Goal: Complete application form

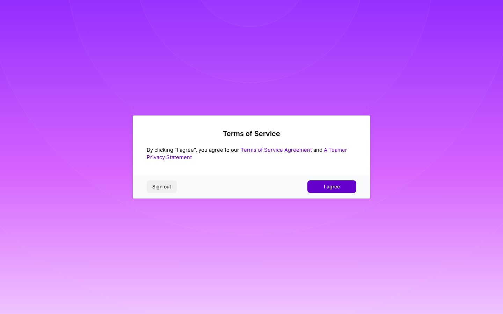
click at [336, 185] on span "I agree" at bounding box center [332, 186] width 16 height 7
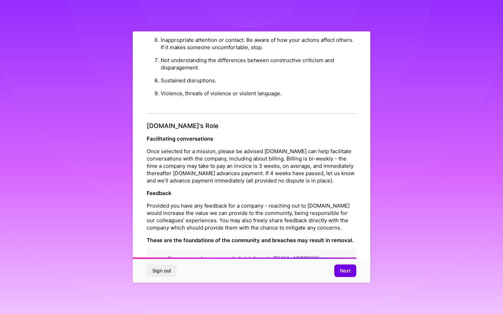
scroll to position [709, 0]
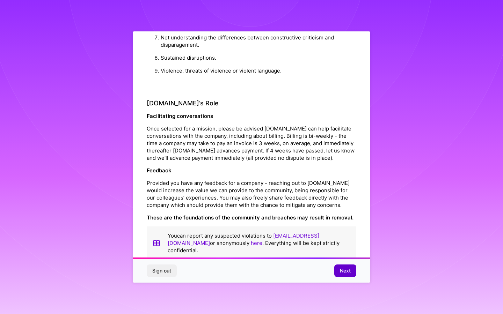
click at [340, 267] on span "Next" at bounding box center [345, 270] width 11 height 7
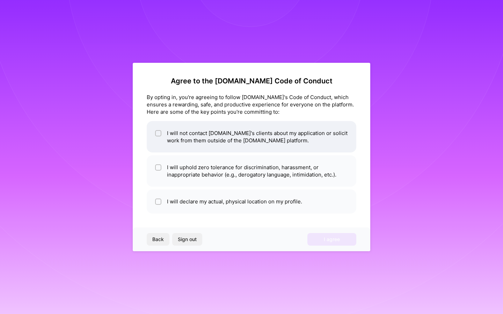
click at [245, 142] on li "I will not contact [DOMAIN_NAME]'s clients about my application or solicit work…" at bounding box center [251, 136] width 209 height 31
checkbox input "true"
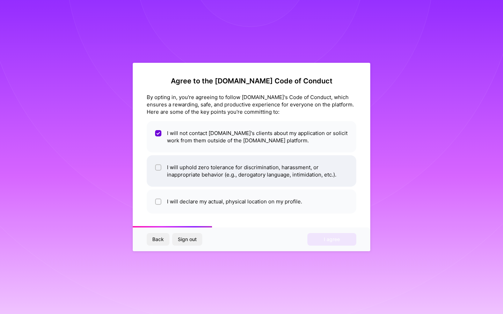
click at [189, 163] on li "I will uphold zero tolerance for discrimination, harassment, or inappropriate b…" at bounding box center [251, 170] width 209 height 31
checkbox input "true"
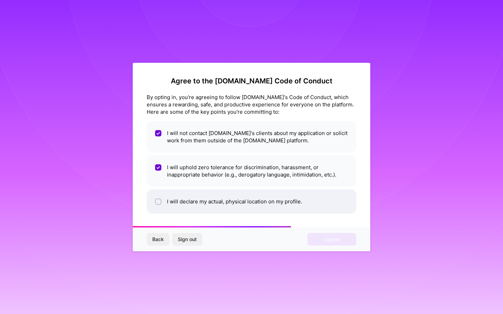
click at [176, 195] on li "I will declare my actual, physical location on my profile." at bounding box center [251, 202] width 209 height 24
checkbox input "true"
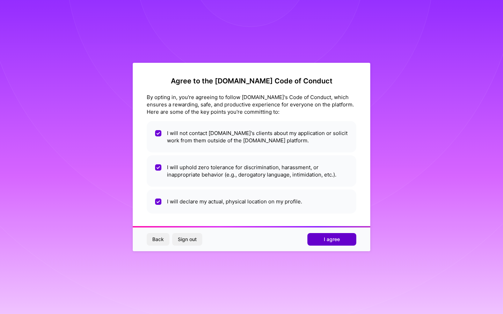
click at [326, 236] on span "I agree" at bounding box center [332, 239] width 16 height 7
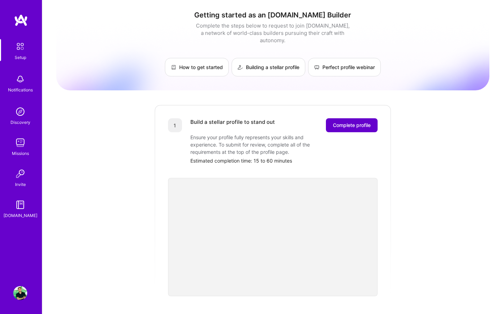
click at [351, 122] on span "Complete profile" at bounding box center [352, 125] width 38 height 7
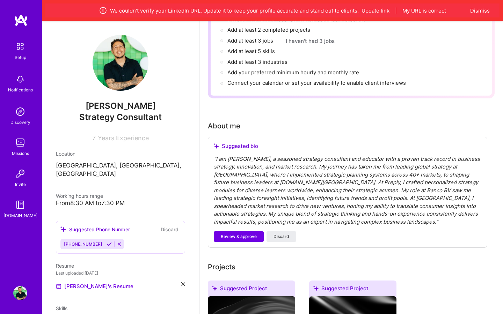
scroll to position [102, 0]
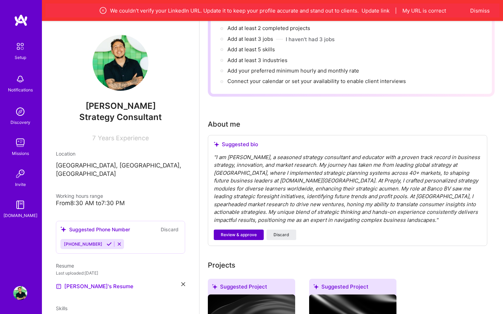
click at [240, 232] on span "Review & approve" at bounding box center [239, 235] width 36 height 6
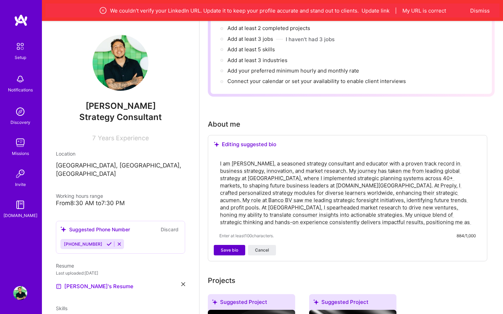
click at [229, 247] on span "Save bio" at bounding box center [229, 250] width 17 height 6
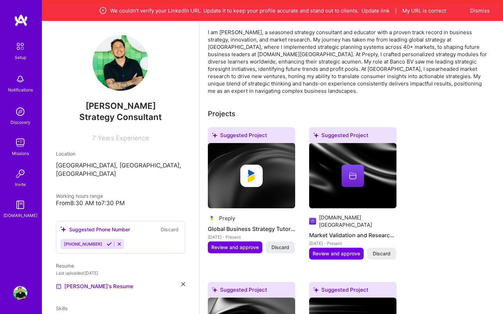
scroll to position [213, 0]
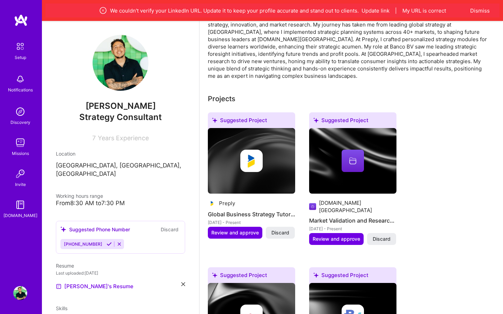
drag, startPoint x: 230, startPoint y: 224, endPoint x: 384, endPoint y: 276, distance: 162.2
click at [332, 233] on button "Review and approve" at bounding box center [336, 239] width 54 height 12
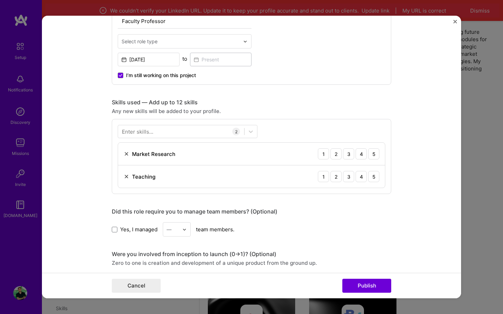
scroll to position [267, 0]
click at [450, 23] on form "Editing suggested project This project is suggested based on your LinkedIn, res…" at bounding box center [251, 157] width 419 height 283
click at [456, 22] on img "Close" at bounding box center [454, 21] width 3 height 3
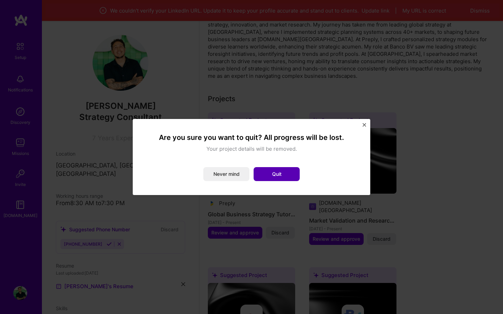
click at [275, 176] on button "Quit" at bounding box center [276, 174] width 46 height 14
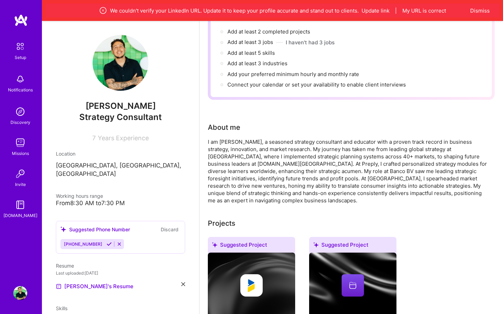
scroll to position [0, 0]
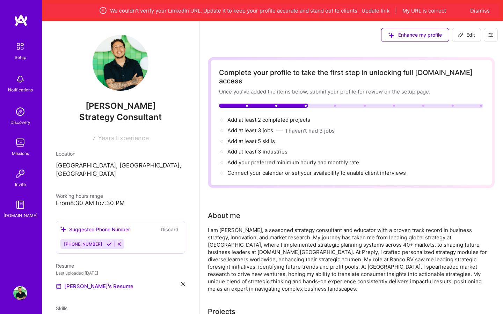
drag, startPoint x: 421, startPoint y: 11, endPoint x: 359, endPoint y: 9, distance: 61.8
click at [359, 9] on div "We couldn’t verify your LinkedIn URL. Update it to keep your profile accurate a…" at bounding box center [272, 10] width 388 height 8
click at [363, 9] on button "Update link" at bounding box center [375, 10] width 28 height 7
select select "US"
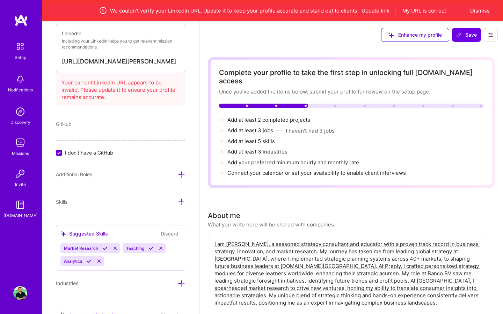
scroll to position [418, 0]
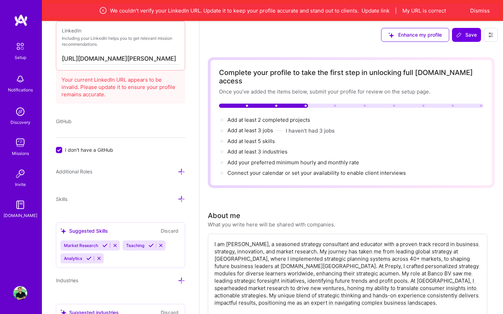
drag, startPoint x: 170, startPoint y: 58, endPoint x: 3, endPoint y: 47, distance: 167.6
click at [419, 10] on button "My URL is correct" at bounding box center [424, 10] width 44 height 7
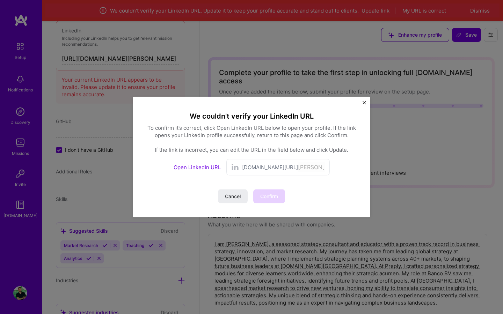
click at [264, 170] on span "[DOMAIN_NAME][URL]" at bounding box center [270, 167] width 56 height 7
click at [200, 168] on link "Open LinkedIn URL" at bounding box center [196, 167] width 47 height 7
click at [266, 194] on span "Confirm" at bounding box center [269, 196] width 18 height 7
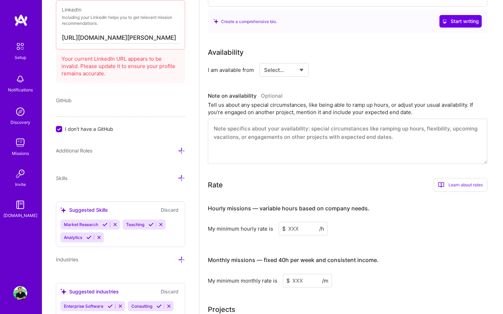
scroll to position [299, 0]
click at [295, 65] on select "Select... Right Now Future Date Not Available" at bounding box center [284, 70] width 40 height 18
select select "Right Now"
click at [264, 61] on select "Select... Right Now Future Date Not Available" at bounding box center [284, 70] width 40 height 18
click at [336, 63] on input at bounding box center [348, 70] width 42 height 14
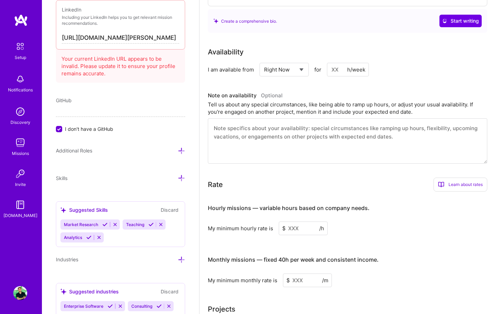
type input "1"
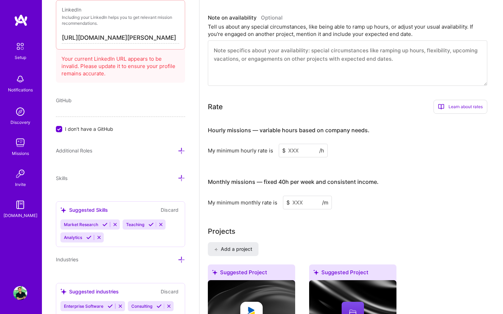
scroll to position [380, 0]
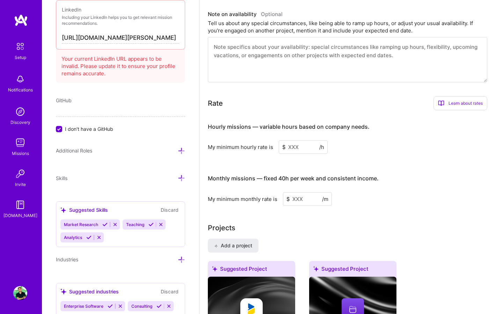
type input "20"
click at [297, 140] on input at bounding box center [303, 147] width 49 height 14
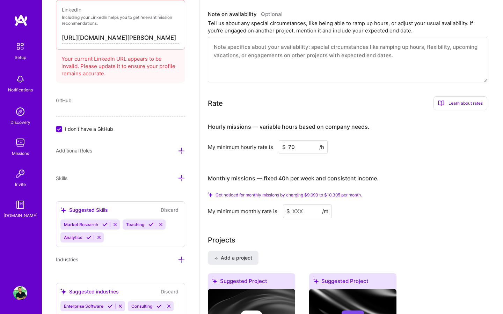
type input "70"
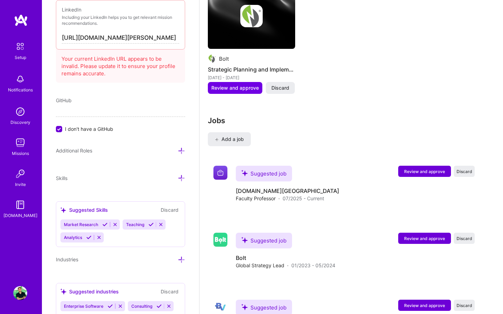
scroll to position [966, 0]
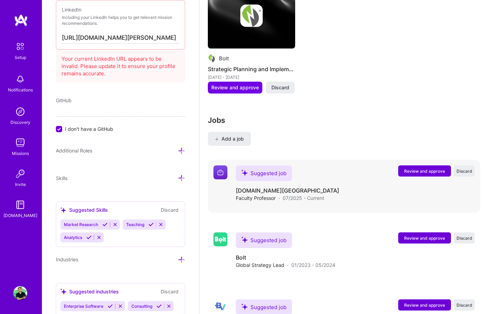
type input "7000"
click at [415, 165] on button "Review and approve" at bounding box center [424, 170] width 53 height 11
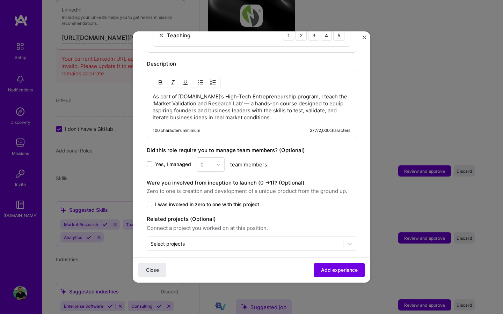
scroll to position [325, 0]
click at [347, 269] on span "Add experience" at bounding box center [339, 270] width 37 height 7
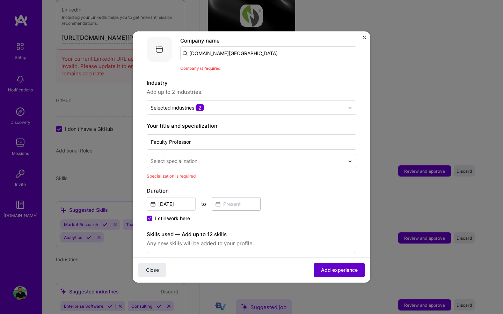
scroll to position [70, 0]
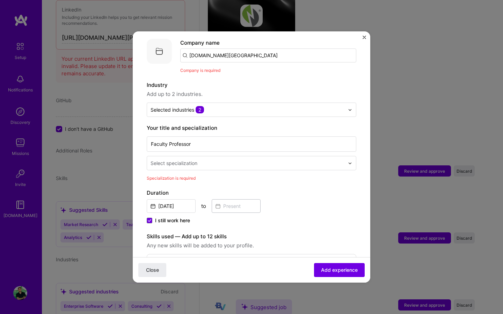
click at [232, 160] on input "text" at bounding box center [247, 163] width 195 height 7
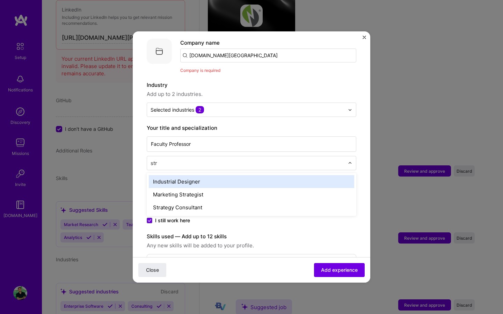
type input "stra"
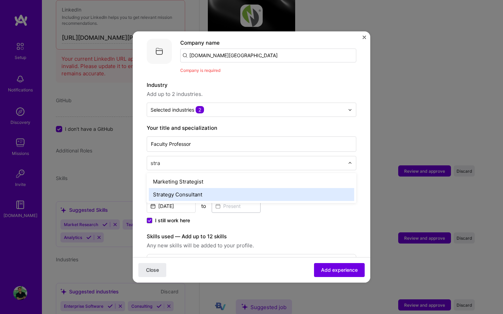
click at [192, 190] on div "Strategy Consultant" at bounding box center [251, 194] width 205 height 13
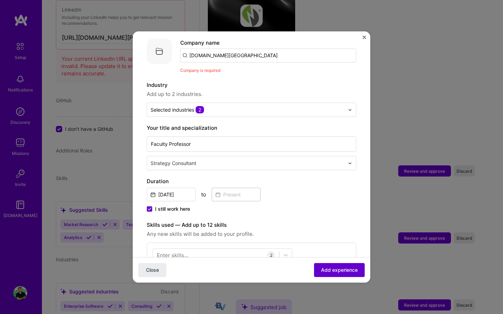
click at [339, 271] on span "Add experience" at bounding box center [339, 270] width 37 height 7
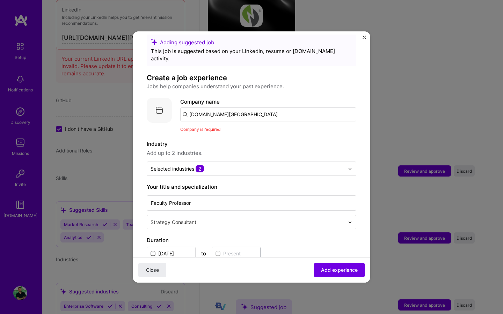
scroll to position [1, 0]
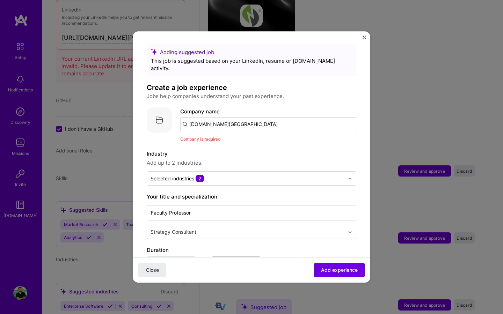
click at [262, 119] on input "[DOMAIN_NAME][GEOGRAPHIC_DATA]" at bounding box center [268, 124] width 176 height 14
drag, startPoint x: 262, startPoint y: 119, endPoint x: 233, endPoint y: 119, distance: 28.3
click at [233, 119] on input "[DOMAIN_NAME][GEOGRAPHIC_DATA]" at bounding box center [268, 124] width 176 height 14
type input "[DOMAIN_NAME]"
click at [233, 138] on div "[DOMAIN_NAME]" at bounding box center [243, 144] width 49 height 12
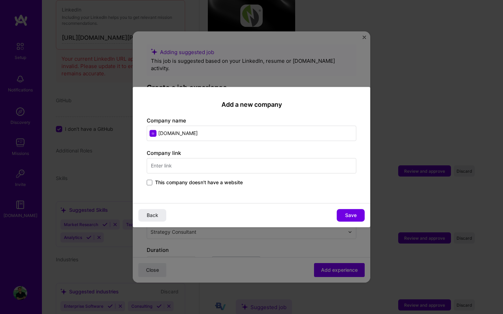
click at [246, 165] on input "text" at bounding box center [251, 165] width 209 height 15
type input "h"
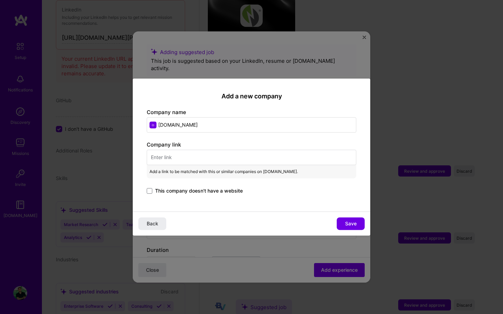
paste input "[URL][DOMAIN_NAME]"
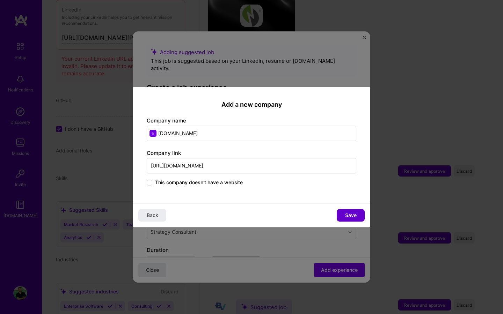
type input "[URL][DOMAIN_NAME]"
click at [344, 216] on button "Save" at bounding box center [350, 215] width 28 height 13
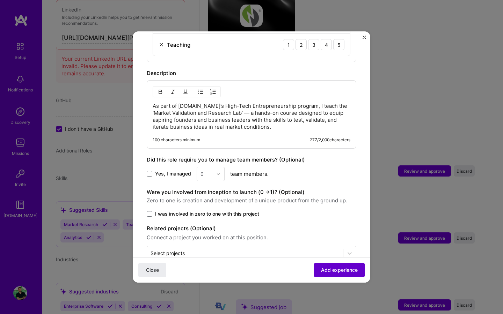
click at [342, 272] on span "Add experience" at bounding box center [339, 270] width 37 height 7
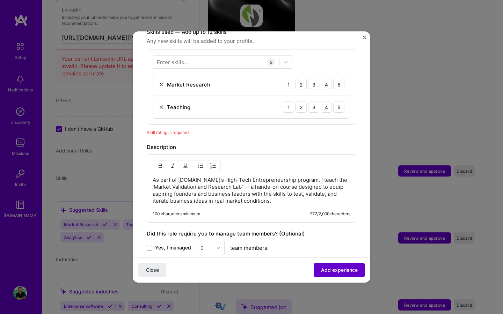
scroll to position [242, 0]
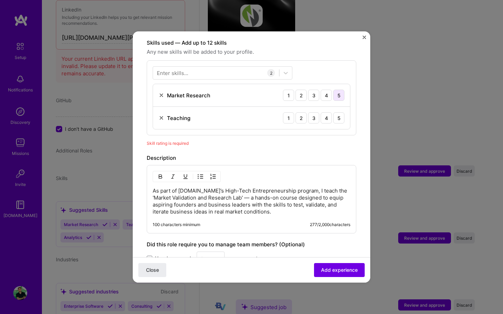
click at [336, 90] on div "5" at bounding box center [338, 95] width 11 height 11
click at [342, 112] on div "5" at bounding box center [338, 117] width 11 height 11
click at [339, 270] on span "Add experience" at bounding box center [339, 270] width 37 height 7
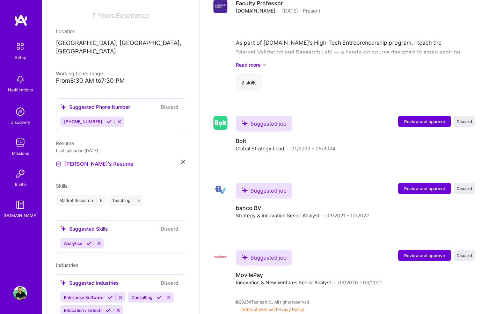
scroll to position [771, 0]
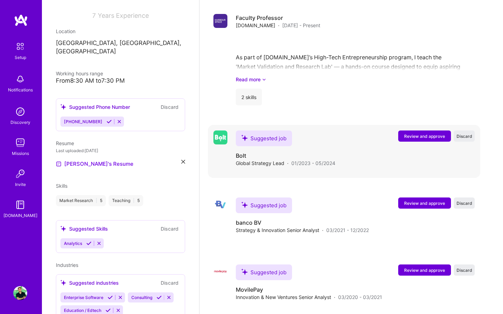
click at [432, 133] on span "Review and approve" at bounding box center [424, 136] width 41 height 6
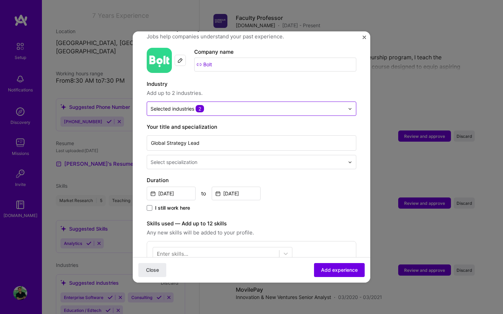
scroll to position [65, 0]
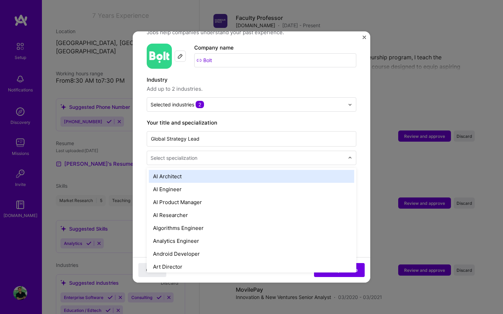
click at [247, 154] on input "text" at bounding box center [247, 157] width 195 height 7
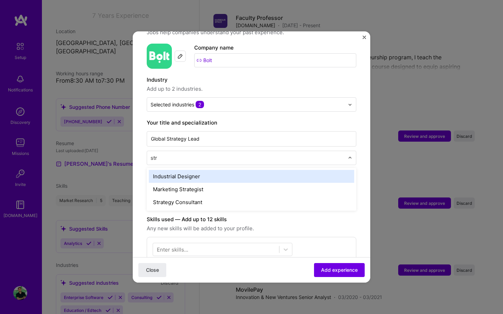
type input "stra"
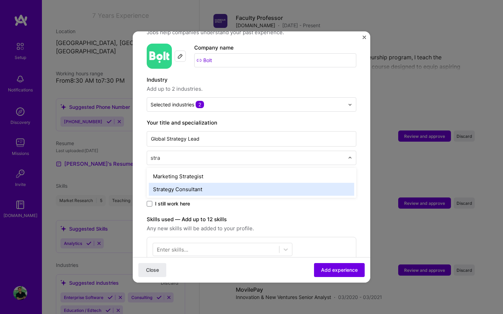
click at [198, 183] on div "Strategy Consultant" at bounding box center [251, 189] width 205 height 13
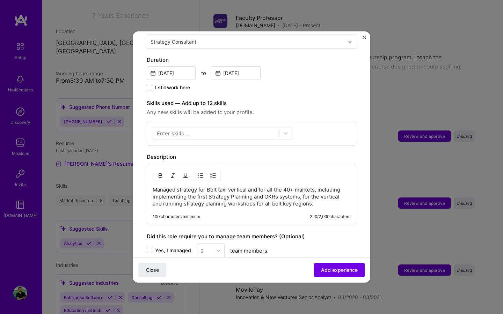
scroll to position [182, 0]
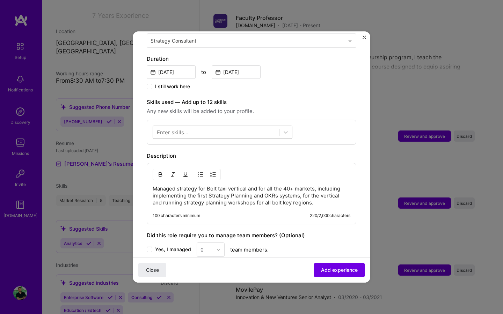
click at [213, 127] on div at bounding box center [216, 133] width 126 height 12
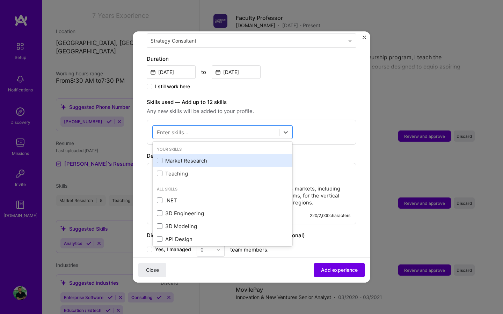
click at [165, 157] on div "Market Research" at bounding box center [222, 160] width 131 height 7
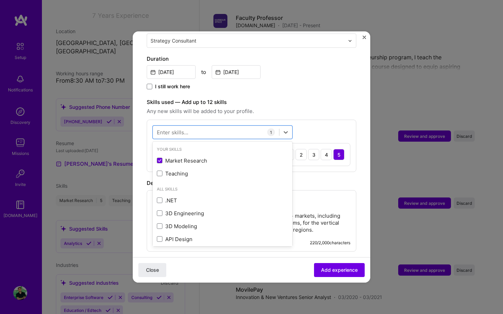
click at [187, 129] on div "Enter skills..." at bounding box center [172, 132] width 31 height 7
click at [182, 129] on div "Enter skills..." at bounding box center [172, 132] width 31 height 7
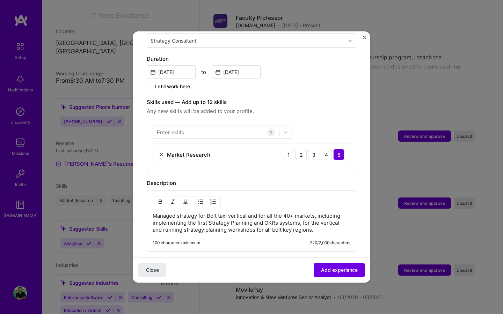
click at [174, 129] on div "Enter skills..." at bounding box center [172, 132] width 31 height 7
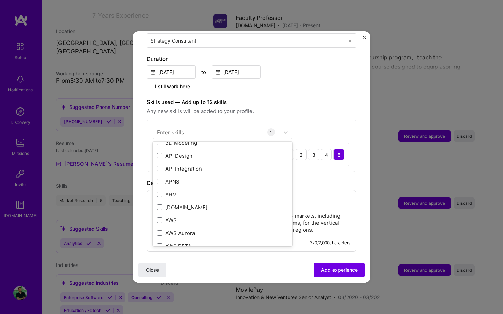
scroll to position [85, 0]
click at [202, 133] on div "Your Skills Market Research Teaching All Skills .NET 3D Engineering 3D Modeling…" at bounding box center [251, 146] width 209 height 52
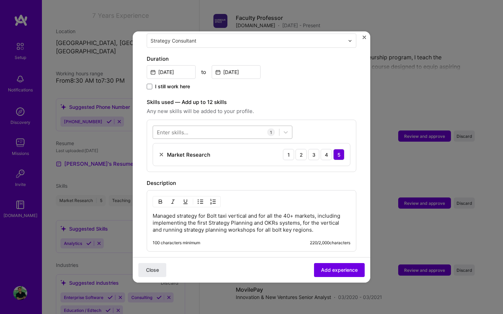
click at [200, 127] on div at bounding box center [216, 133] width 126 height 12
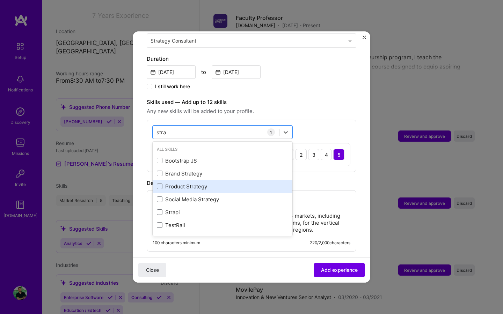
click at [187, 183] on div "Product Strategy" at bounding box center [222, 186] width 131 height 7
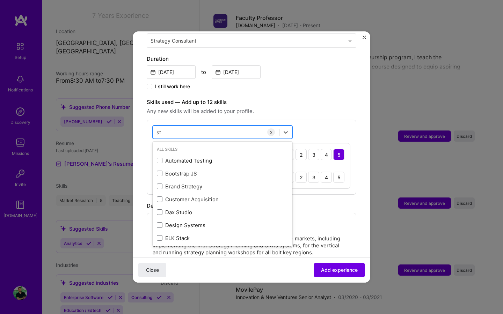
type input "s"
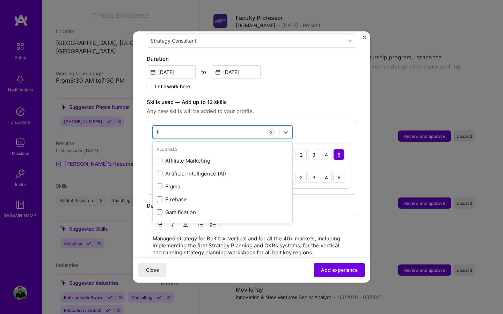
type input "f"
type input "b"
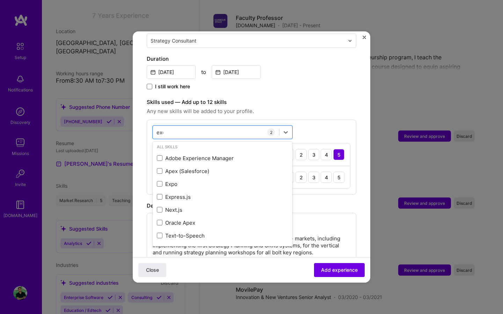
scroll to position [0, 0]
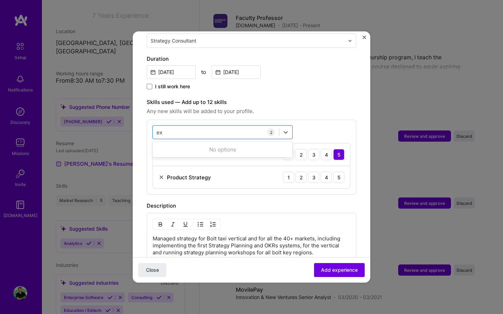
type input "e"
type input "s"
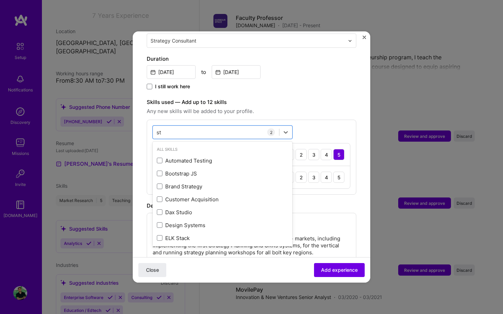
type input "s"
type input "c"
click at [322, 98] on label "Skills used — Add up to 12 skills" at bounding box center [251, 102] width 209 height 8
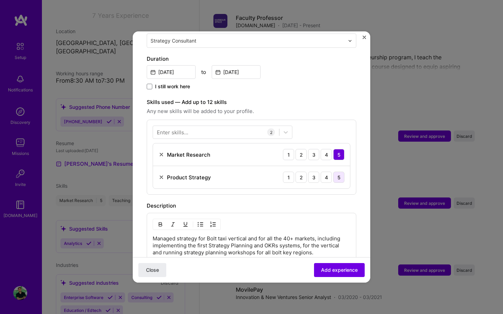
click at [342, 172] on div "5" at bounding box center [338, 177] width 11 height 11
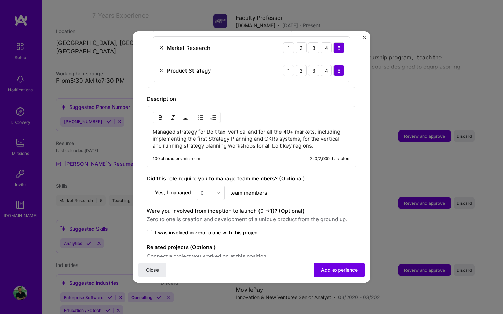
scroll to position [318, 0]
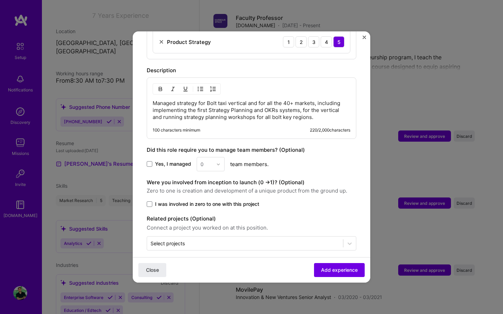
click at [171, 201] on span "I was involved in zero to one with this project" at bounding box center [207, 204] width 104 height 7
click at [0, 0] on input "I was involved in zero to one with this project" at bounding box center [0, 0] width 0 height 0
click at [163, 161] on span "Yes, I managed" at bounding box center [173, 164] width 36 height 7
click at [0, 0] on input "Yes, I managed" at bounding box center [0, 0] width 0 height 0
click at [211, 161] on input "text" at bounding box center [206, 164] width 12 height 7
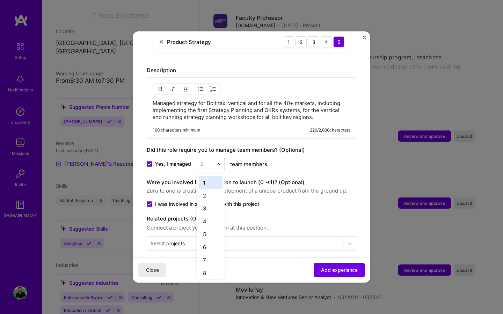
type input "2"
click at [209, 176] on div "2" at bounding box center [211, 182] width 24 height 13
click at [336, 272] on span "Add experience" at bounding box center [339, 270] width 37 height 7
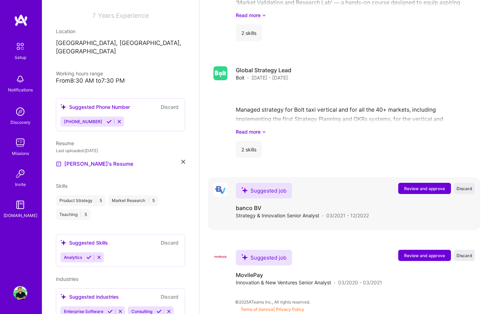
scroll to position [820, 0]
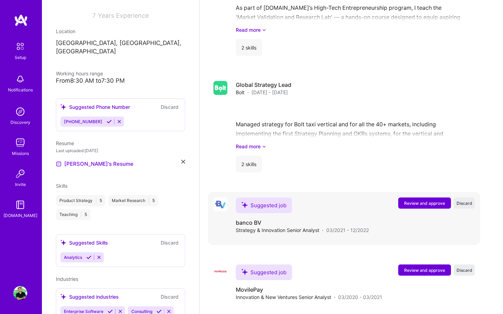
click at [422, 200] on span "Review and approve" at bounding box center [424, 203] width 41 height 6
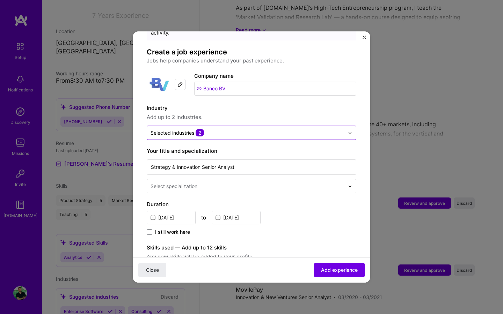
scroll to position [54, 0]
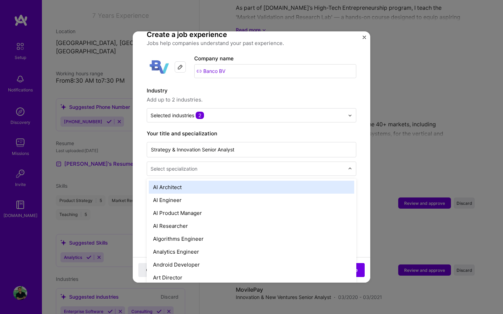
click at [229, 164] on div at bounding box center [247, 168] width 195 height 9
type input "str"
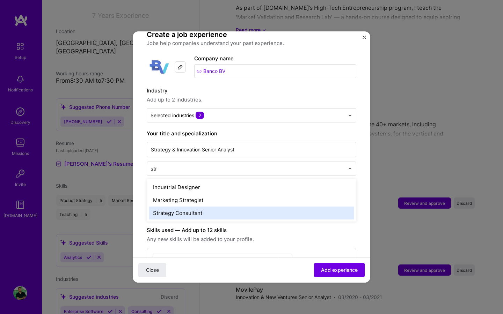
click at [186, 207] on div "Strategy Consultant" at bounding box center [251, 213] width 205 height 13
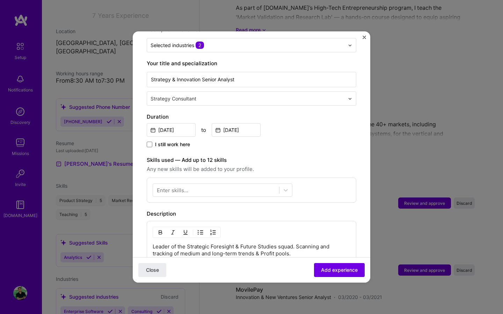
scroll to position [125, 0]
click at [222, 184] on div at bounding box center [216, 190] width 126 height 12
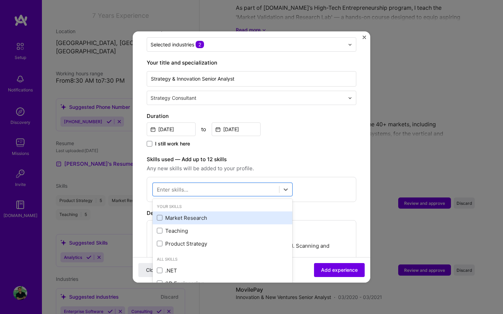
click at [188, 214] on div "Market Research" at bounding box center [222, 217] width 131 height 7
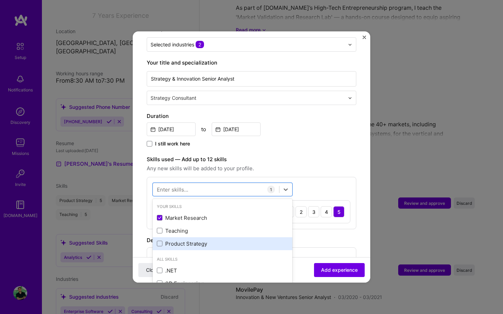
click at [186, 240] on div "Product Strategy" at bounding box center [222, 243] width 131 height 7
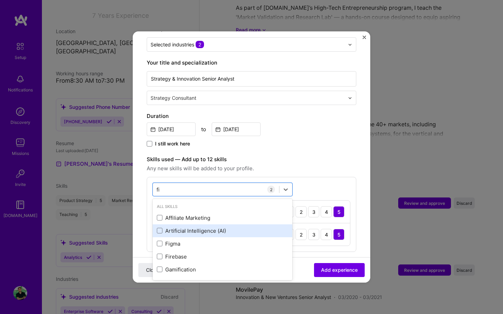
type input "f"
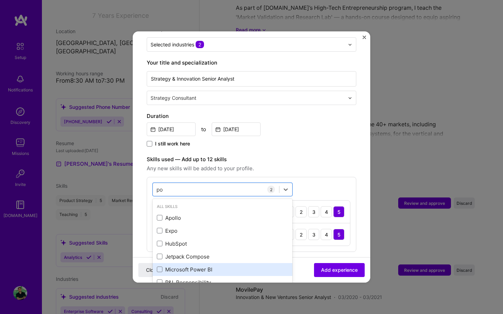
type input "p"
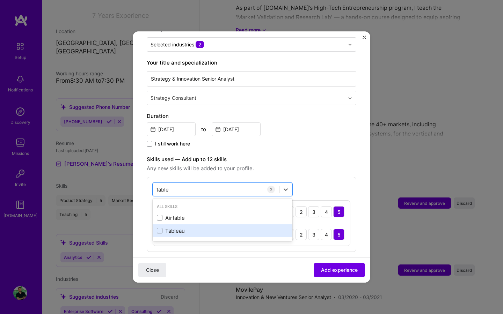
click at [190, 227] on div "Tableau" at bounding box center [222, 230] width 131 height 7
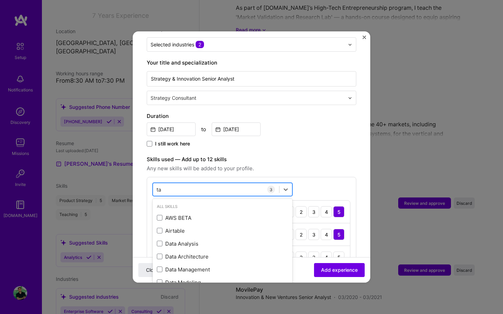
type input "t"
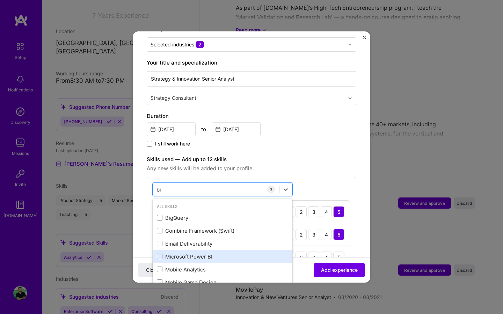
click at [190, 253] on div "Microsoft Power BI" at bounding box center [222, 256] width 131 height 7
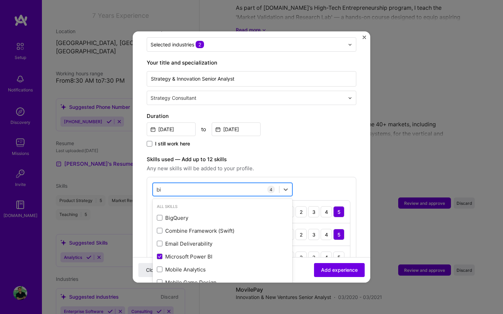
type input "b"
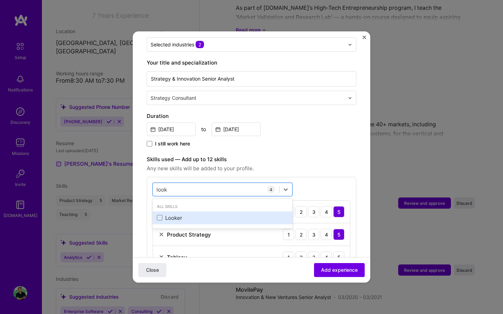
click at [182, 214] on div "Looker" at bounding box center [222, 217] width 131 height 7
type input "look"
click at [316, 155] on label "Skills used — Add up to 12 skills" at bounding box center [251, 159] width 209 height 8
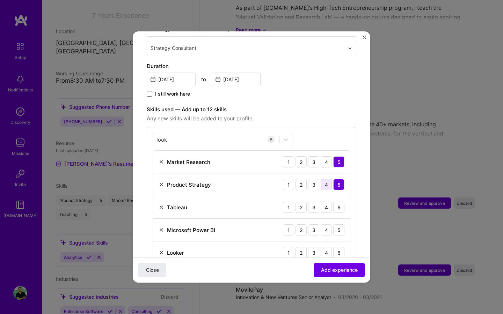
scroll to position [176, 0]
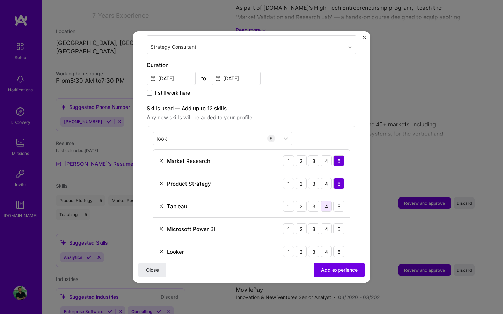
click at [329, 201] on div "4" at bounding box center [325, 206] width 11 height 11
click at [324, 224] on div "4" at bounding box center [325, 228] width 11 height 11
click at [326, 250] on div "4" at bounding box center [325, 251] width 11 height 11
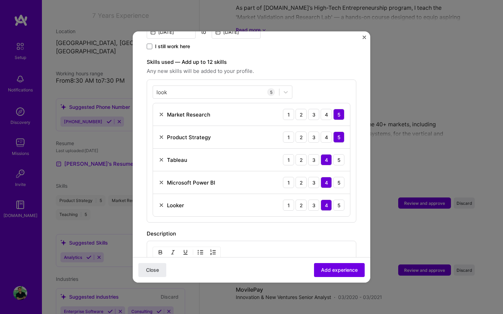
scroll to position [224, 0]
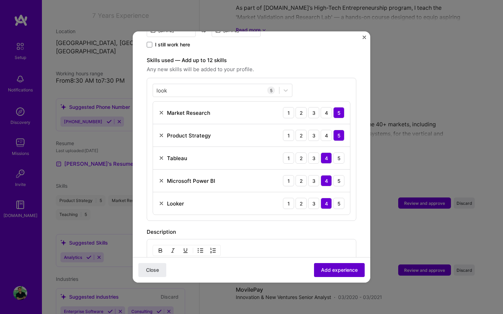
click at [336, 269] on span "Add experience" at bounding box center [339, 270] width 37 height 7
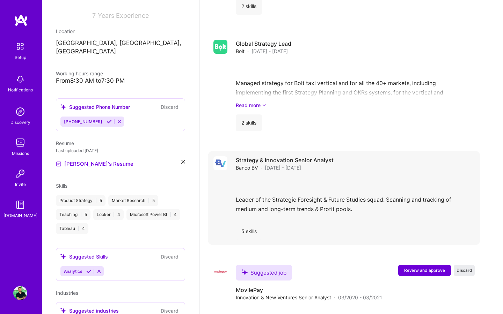
scroll to position [840, 0]
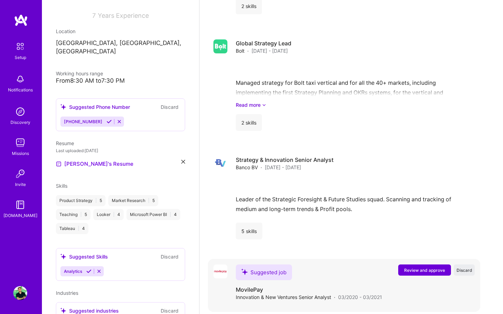
click at [415, 267] on span "Review and approve" at bounding box center [424, 270] width 41 height 6
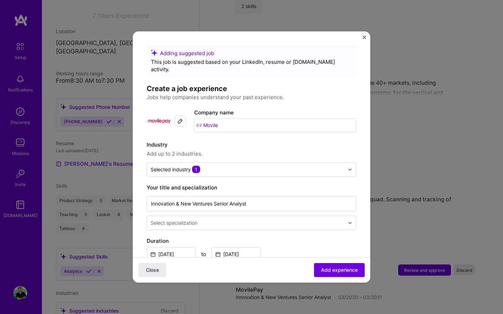
click at [233, 118] on input "Movile" at bounding box center [275, 125] width 162 height 14
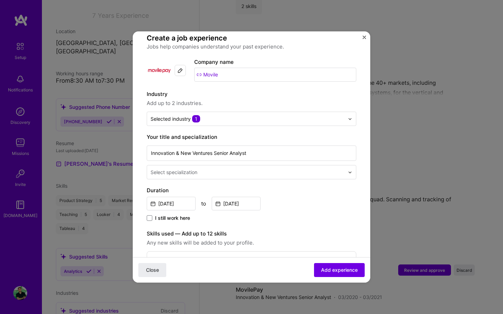
scroll to position [55, 0]
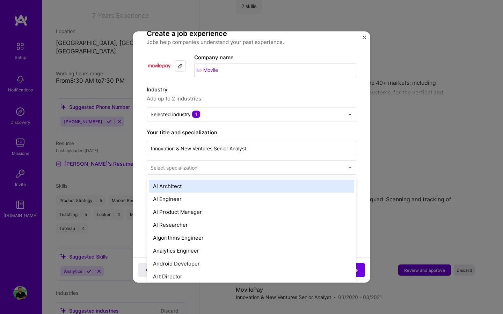
click at [199, 164] on input "text" at bounding box center [247, 167] width 195 height 7
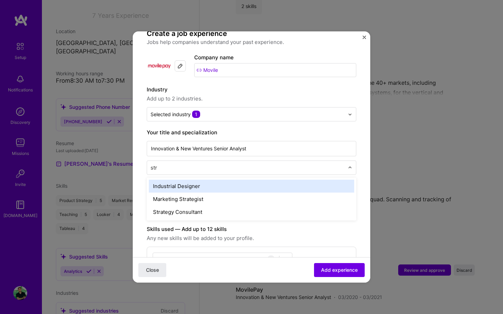
type input "stra"
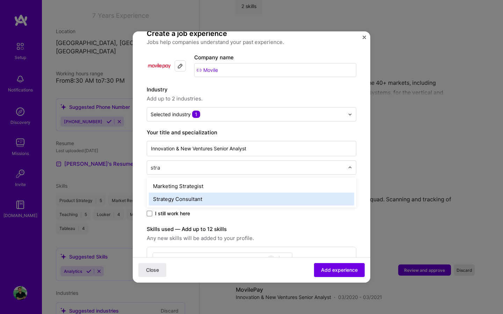
click at [185, 193] on div "Strategy Consultant" at bounding box center [251, 199] width 205 height 13
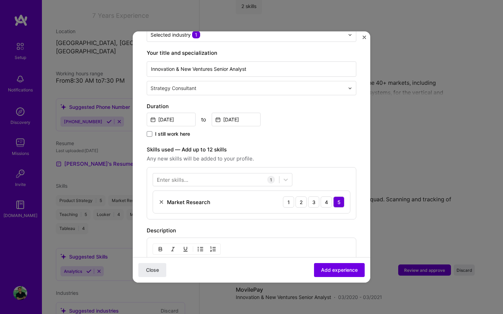
scroll to position [137, 0]
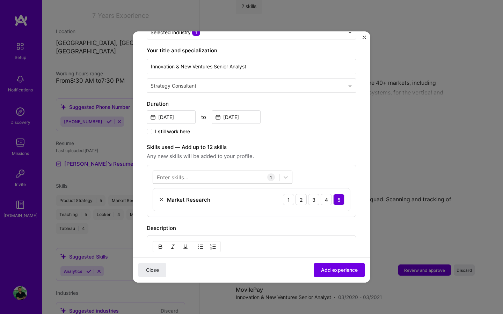
click at [212, 172] on div at bounding box center [216, 178] width 126 height 12
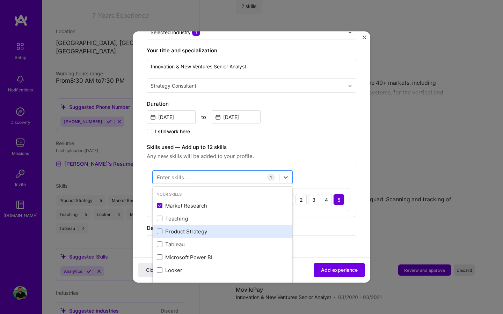
click at [197, 228] on div "Product Strategy" at bounding box center [222, 231] width 131 height 7
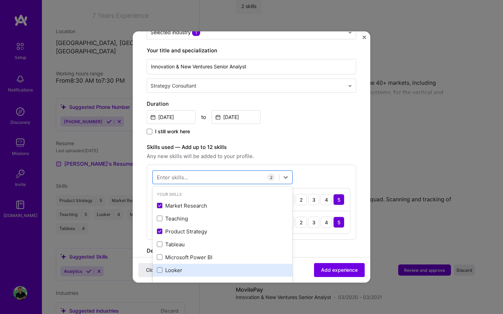
click at [191, 267] on div "Looker" at bounding box center [222, 270] width 131 height 7
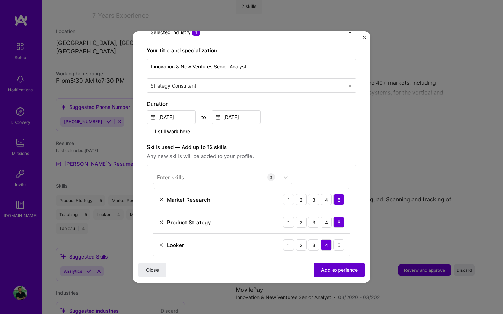
click at [328, 268] on span "Add experience" at bounding box center [339, 270] width 37 height 7
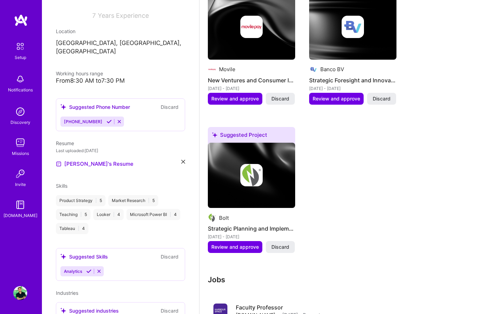
scroll to position [459, 0]
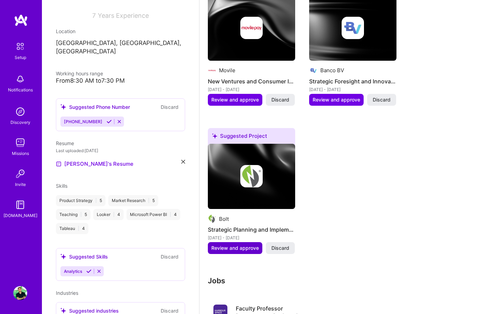
click at [241, 245] on span "Review and approve" at bounding box center [234, 248] width 47 height 7
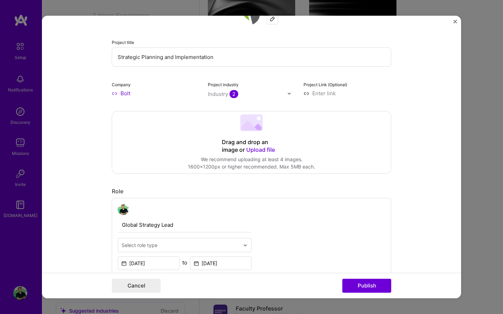
scroll to position [73, 0]
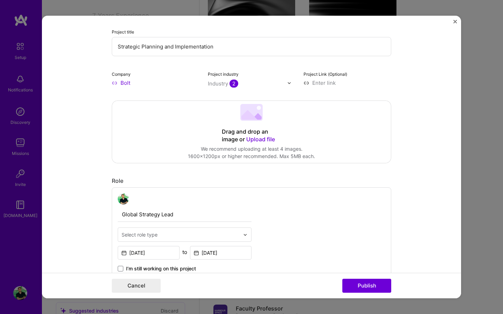
click at [244, 143] on div "Drag and drop an image or Upload file" at bounding box center [251, 135] width 59 height 15
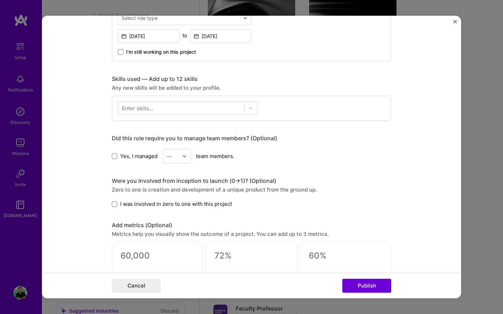
scroll to position [450, 0]
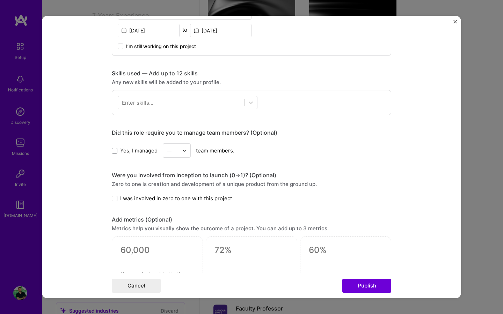
click at [117, 148] on label "Yes, I managed" at bounding box center [135, 150] width 46 height 7
click at [0, 0] on input "Yes, I managed" at bounding box center [0, 0] width 0 height 0
click at [174, 150] on input "text" at bounding box center [172, 150] width 12 height 7
type input "2"
click at [175, 168] on div "2" at bounding box center [177, 169] width 24 height 13
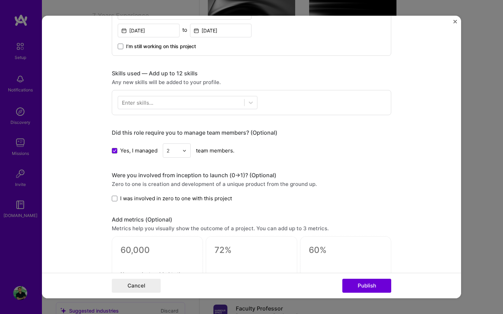
click at [168, 201] on span "I was involved in zero to one with this project" at bounding box center [176, 198] width 112 height 7
click at [0, 0] on input "I was involved in zero to one with this project" at bounding box center [0, 0] width 0 height 0
click at [379, 284] on button "Publish" at bounding box center [366, 286] width 49 height 14
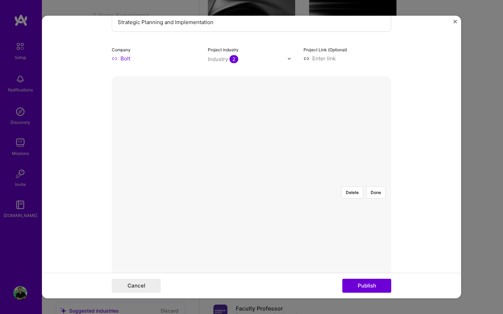
scroll to position [87, 0]
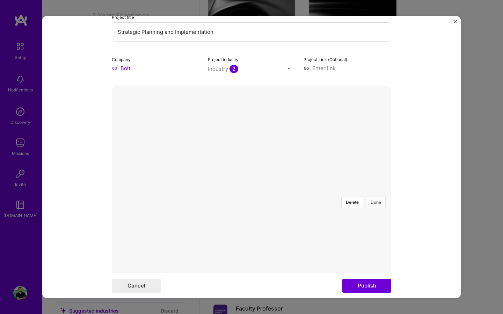
click at [377, 196] on button "Done" at bounding box center [376, 202] width 20 height 12
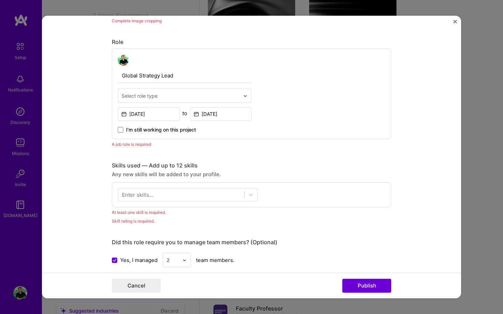
scroll to position [370, 0]
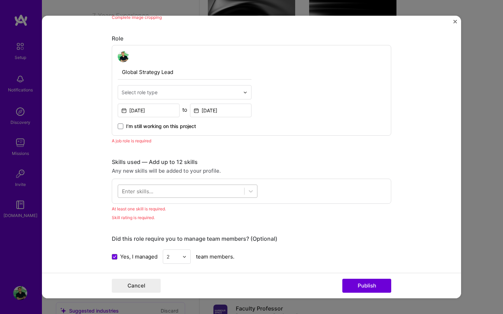
click at [166, 194] on div at bounding box center [181, 192] width 126 height 12
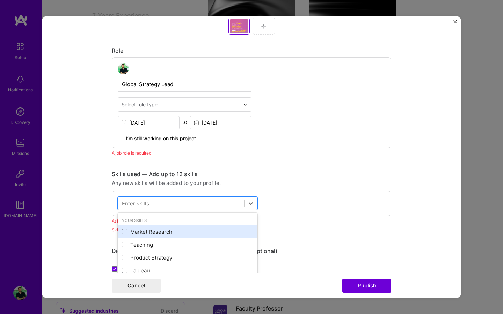
click at [156, 220] on div "Your Skills" at bounding box center [188, 220] width 140 height 7
click at [151, 233] on div "Market Research" at bounding box center [187, 231] width 131 height 7
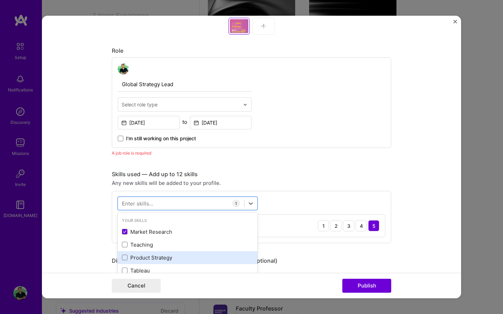
click at [151, 258] on div "Product Strategy" at bounding box center [187, 257] width 131 height 7
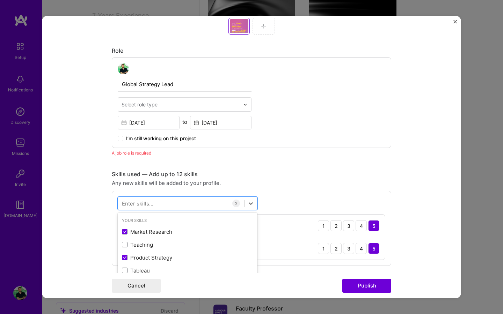
click at [84, 226] on form "Editing suggested project This project is suggested based on your LinkedIn, res…" at bounding box center [251, 157] width 419 height 283
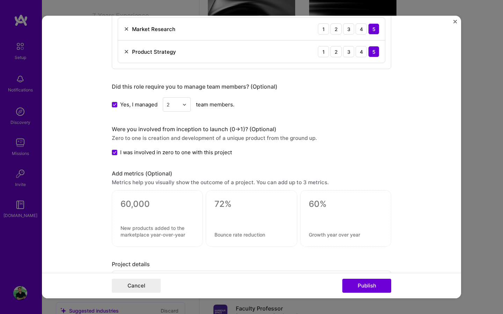
scroll to position [570, 0]
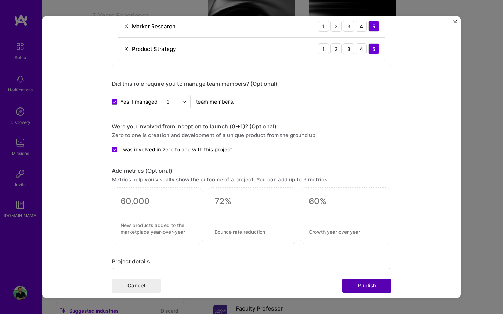
click at [369, 287] on button "Publish" at bounding box center [366, 286] width 49 height 14
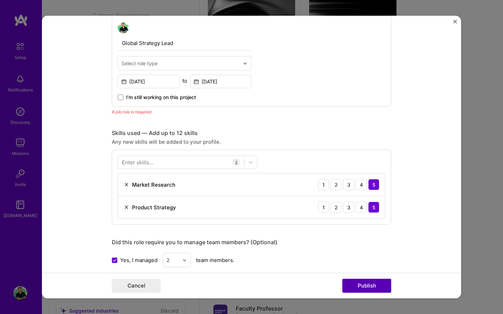
scroll to position [402, 0]
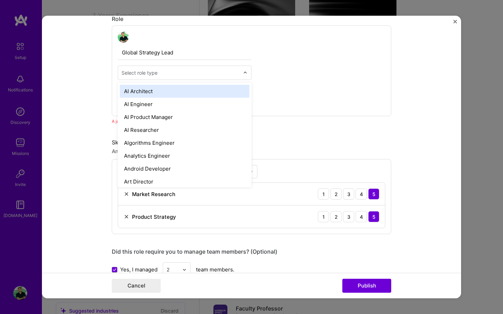
click at [161, 74] on input "text" at bounding box center [180, 72] width 118 height 7
type input "stra"
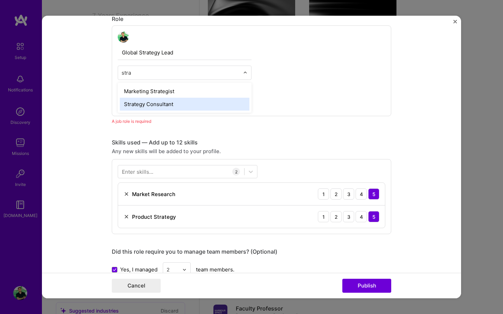
click at [153, 102] on div "Strategy Consultant" at bounding box center [184, 104] width 129 height 13
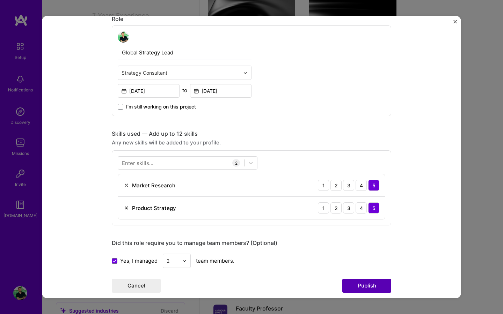
click at [376, 289] on button "Publish" at bounding box center [366, 286] width 49 height 14
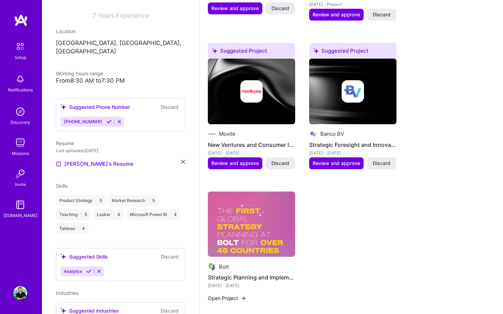
scroll to position [392, 0]
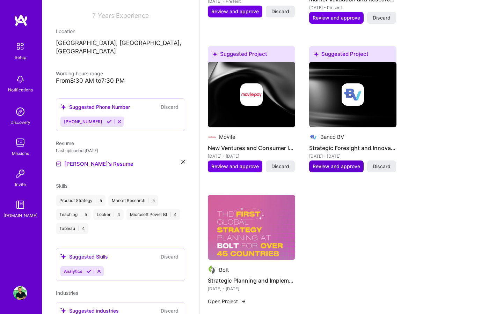
click at [349, 163] on span "Review and approve" at bounding box center [335, 166] width 47 height 7
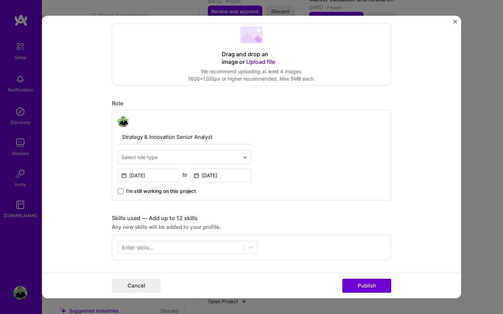
scroll to position [151, 0]
click at [180, 154] on input "text" at bounding box center [180, 156] width 118 height 7
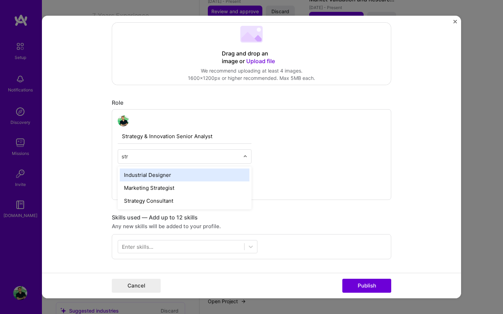
type input "stra"
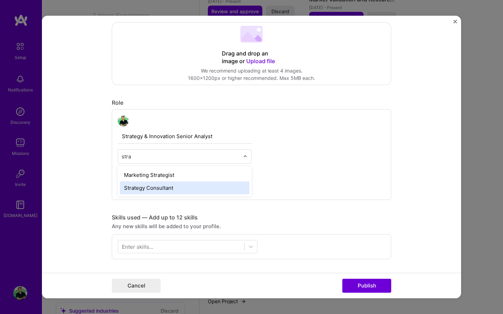
click at [164, 182] on div "Strategy Consultant" at bounding box center [184, 187] width 129 height 13
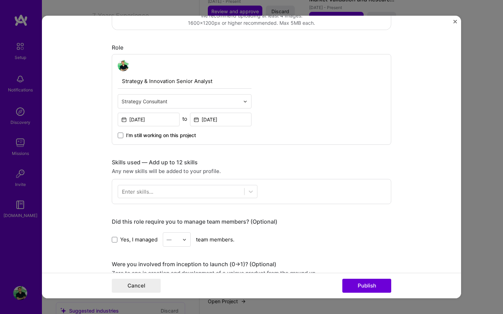
scroll to position [208, 0]
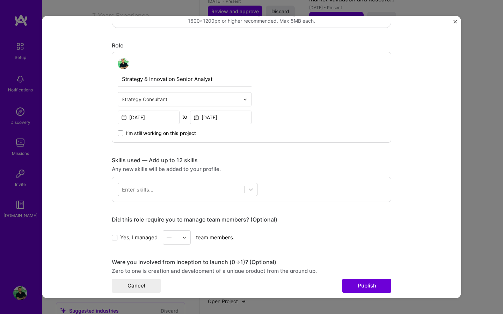
click at [165, 189] on div at bounding box center [181, 190] width 126 height 12
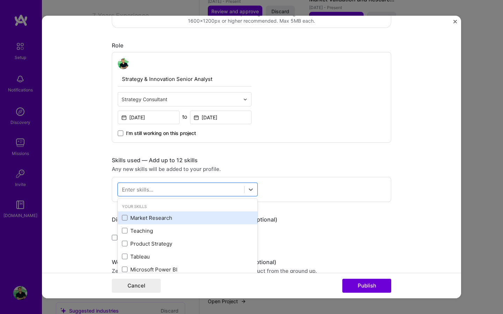
click at [150, 216] on div "Market Research" at bounding box center [187, 217] width 131 height 7
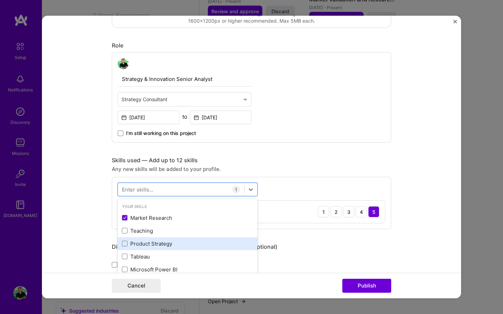
click at [176, 245] on div "Product Strategy" at bounding box center [187, 243] width 131 height 7
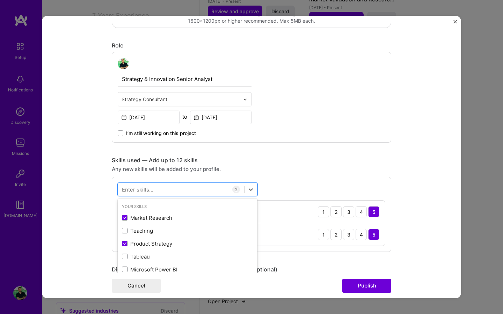
click at [310, 170] on div "Any new skills will be added to your profile." at bounding box center [251, 168] width 279 height 7
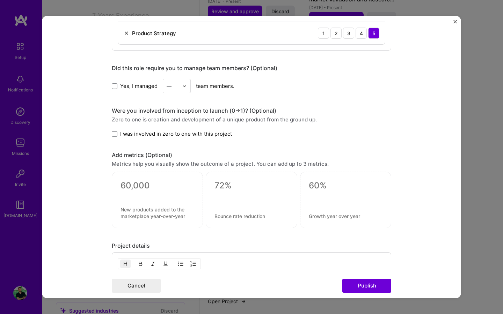
scroll to position [410, 0]
click at [115, 134] on span at bounding box center [115, 134] width 6 height 6
click at [0, 0] on input "I was involved in zero to one with this project" at bounding box center [0, 0] width 0 height 0
click at [174, 134] on span "I was involved in zero to one with this project" at bounding box center [176, 132] width 112 height 7
click at [0, 0] on input "I was involved in zero to one with this project" at bounding box center [0, 0] width 0 height 0
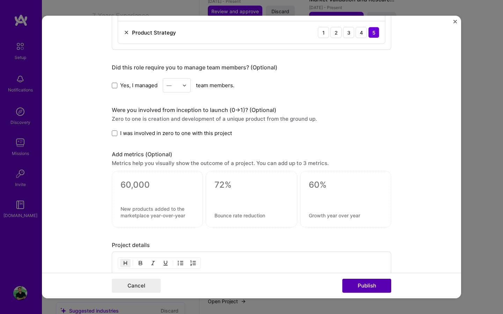
click at [366, 287] on button "Publish" at bounding box center [366, 286] width 49 height 14
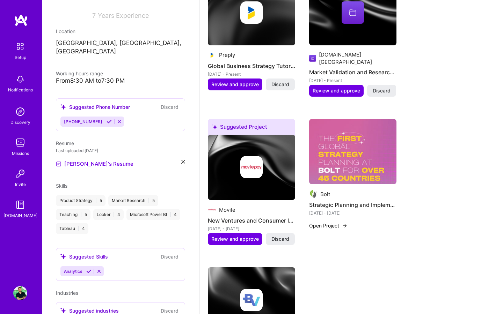
scroll to position [305, 0]
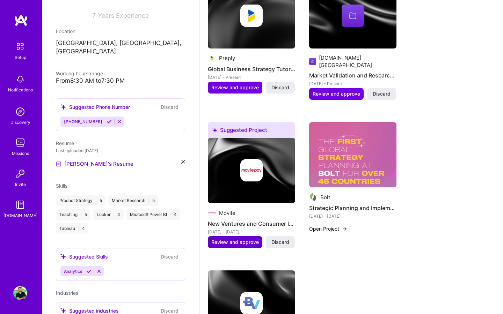
click at [246, 239] on span "Review and approve" at bounding box center [234, 242] width 47 height 7
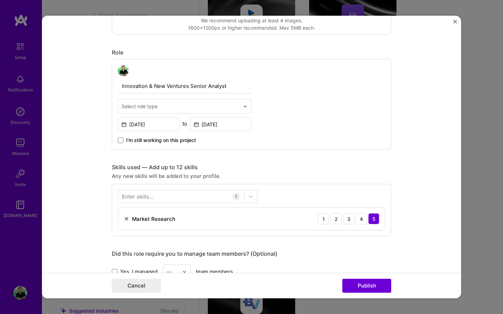
scroll to position [203, 0]
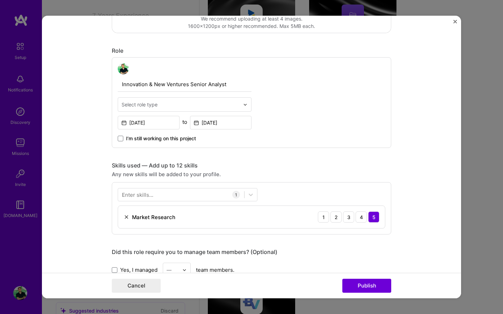
click at [162, 107] on input "text" at bounding box center [180, 104] width 118 height 7
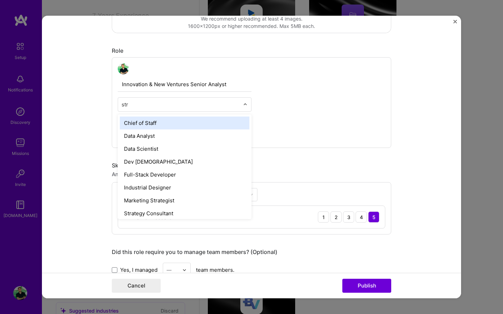
type input "stra"
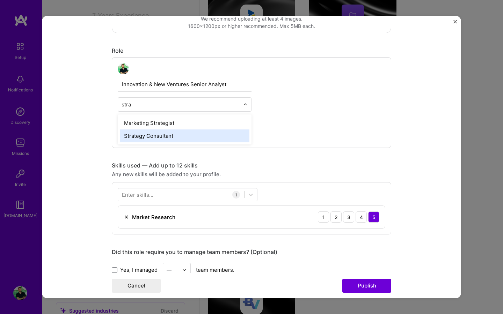
click at [151, 138] on div "Strategy Consultant" at bounding box center [184, 135] width 129 height 13
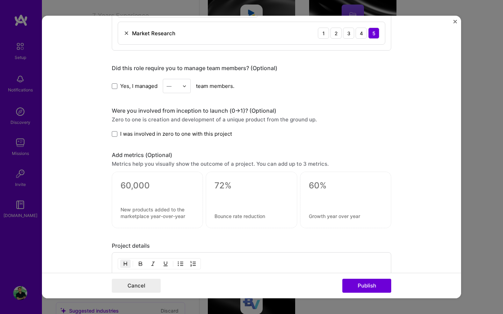
scroll to position [394, 0]
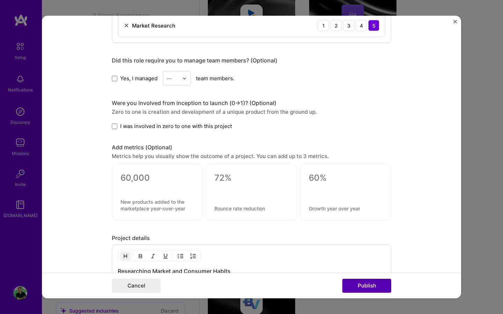
click at [369, 289] on button "Publish" at bounding box center [366, 286] width 49 height 14
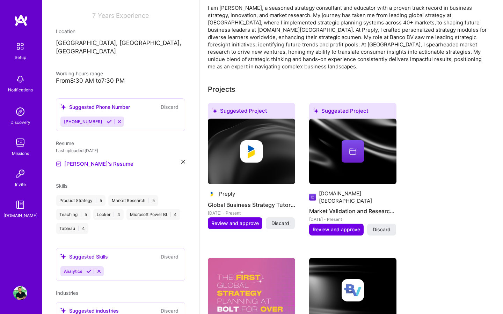
scroll to position [171, 0]
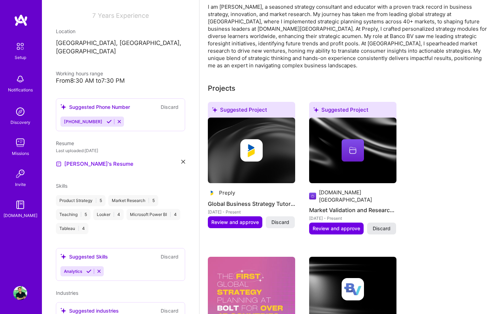
click at [383, 225] on span "Discard" at bounding box center [381, 228] width 18 height 7
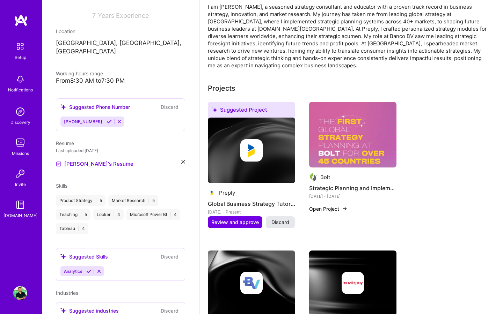
click at [277, 219] on span "Discard" at bounding box center [280, 222] width 18 height 7
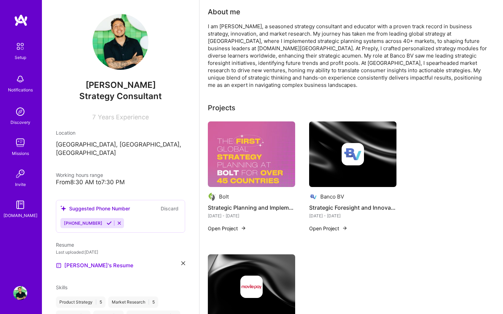
scroll to position [0, 0]
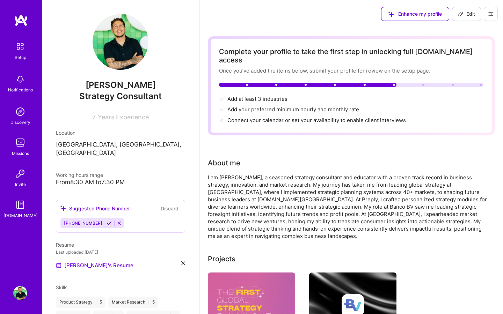
click at [394, 54] on div "Complete your profile to take the first step in unlocking full [DOMAIN_NAME] ac…" at bounding box center [351, 55] width 264 height 17
click at [467, 14] on span "Edit" at bounding box center [466, 13] width 17 height 7
select select "US"
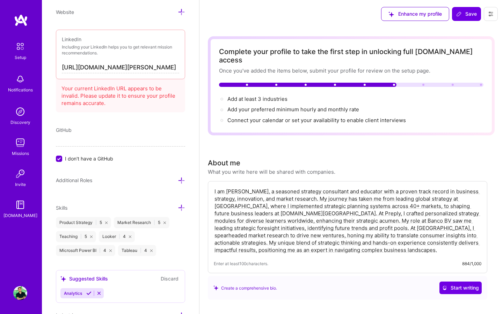
scroll to position [402, 0]
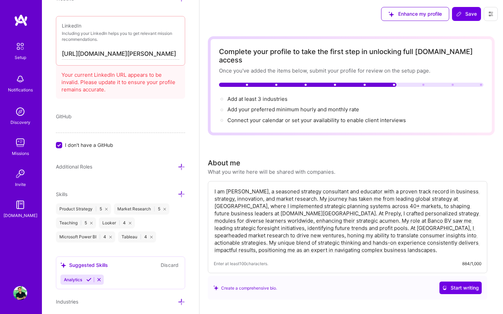
click at [182, 169] on icon at bounding box center [181, 166] width 7 height 7
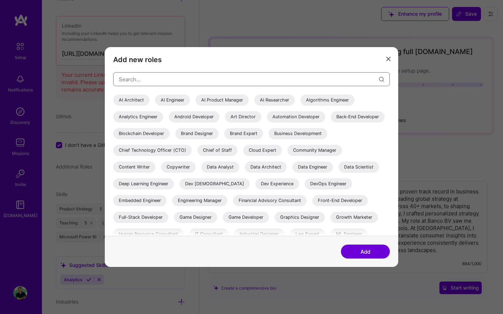
click at [167, 75] on input "modal" at bounding box center [249, 80] width 260 height 18
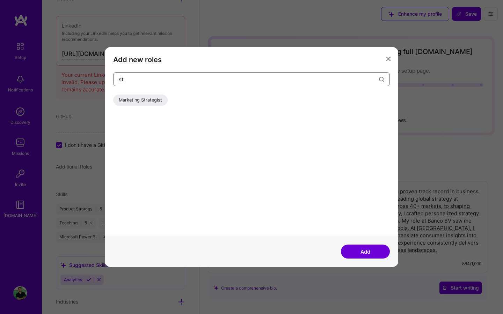
type input "s"
type input "a"
type input "busines"
click at [155, 107] on div "Business Development" at bounding box center [251, 102] width 276 height 14
click at [151, 103] on div "Business Development" at bounding box center [142, 100] width 59 height 11
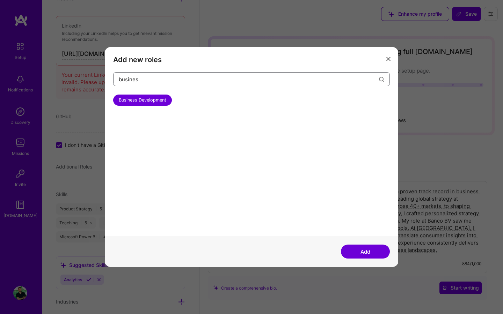
drag, startPoint x: 163, startPoint y: 80, endPoint x: 107, endPoint y: 72, distance: 55.7
click at [107, 72] on div "Add new roles busines Business Development" at bounding box center [251, 141] width 293 height 189
type input "[PERSON_NAME]"
click at [138, 97] on div "Financial Advisory Consultant" at bounding box center [150, 100] width 74 height 11
click at [363, 255] on button "Add" at bounding box center [365, 252] width 49 height 14
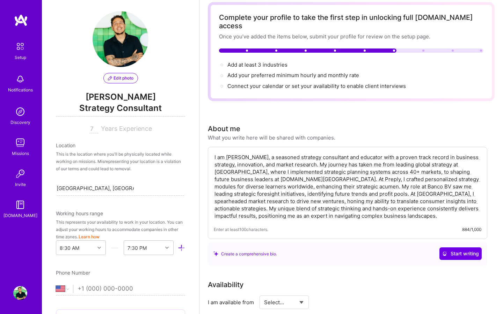
scroll to position [0, 0]
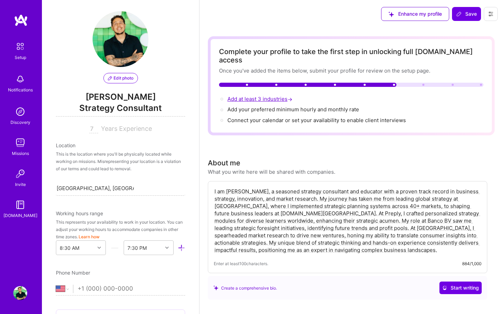
click at [253, 96] on span "Add at least 3 industries →" at bounding box center [260, 99] width 66 height 7
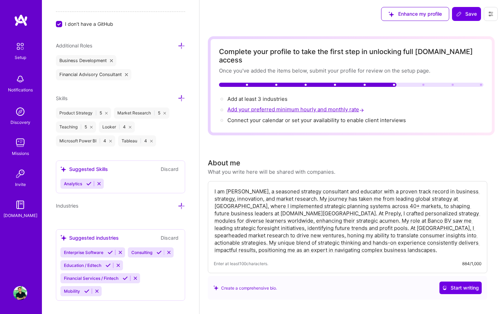
click at [266, 106] on span "Add your preferred minimum hourly and monthly rate →" at bounding box center [296, 109] width 138 height 7
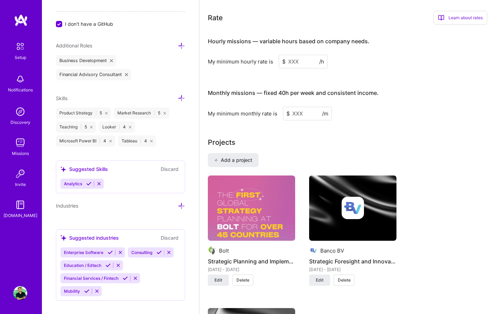
scroll to position [436, 0]
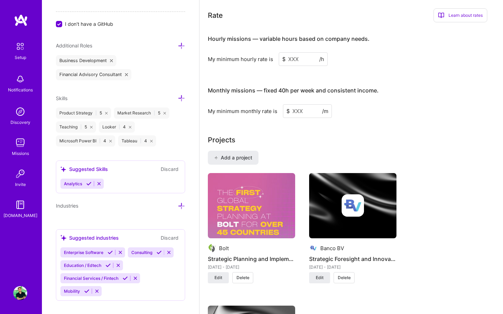
click at [292, 52] on input at bounding box center [303, 59] width 49 height 14
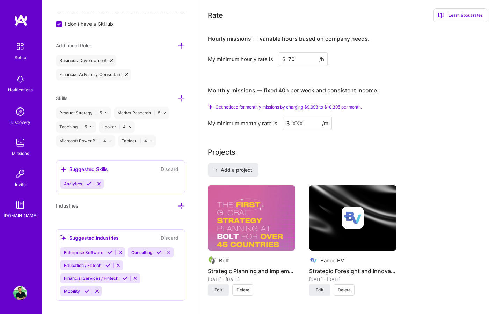
type input "70"
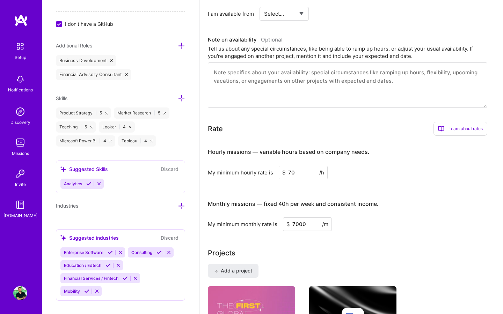
scroll to position [320, 0]
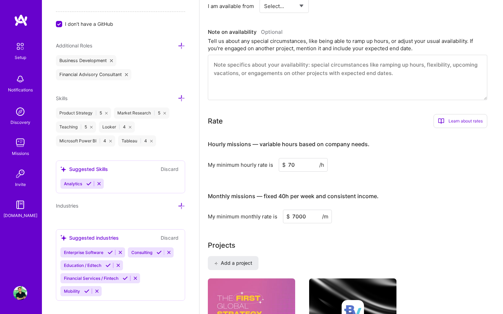
type input "7000"
click at [242, 258] on button "Add a project" at bounding box center [233, 263] width 51 height 14
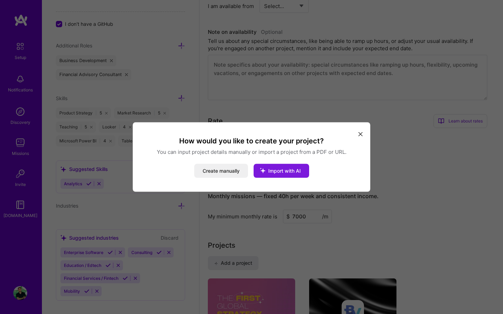
click at [283, 173] on span "Import with AI" at bounding box center [284, 171] width 32 height 6
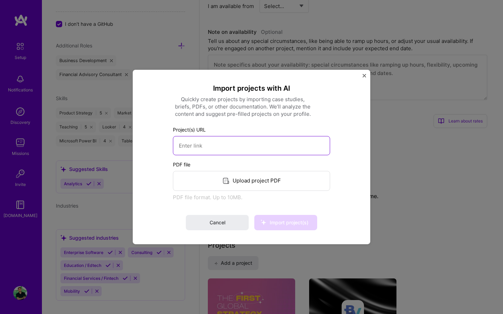
click at [237, 149] on input at bounding box center [251, 145] width 157 height 19
click at [200, 145] on input at bounding box center [251, 145] width 157 height 19
paste input "[URL][DOMAIN_NAME]"
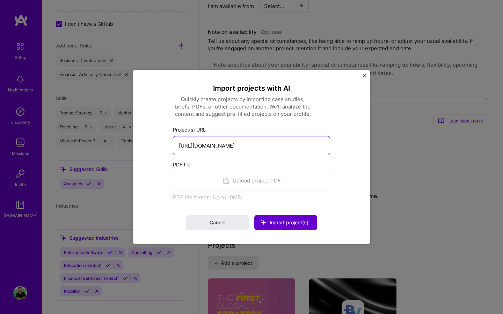
type input "[URL][DOMAIN_NAME]"
click at [276, 225] on span "Import project(s)" at bounding box center [288, 223] width 39 height 6
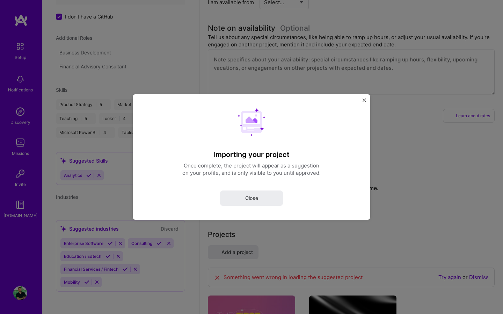
select select "US"
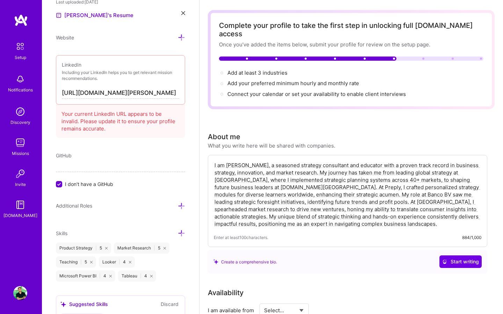
scroll to position [474, 0]
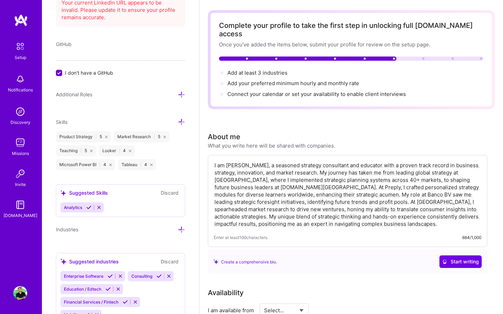
click at [91, 207] on icon at bounding box center [88, 207] width 5 height 5
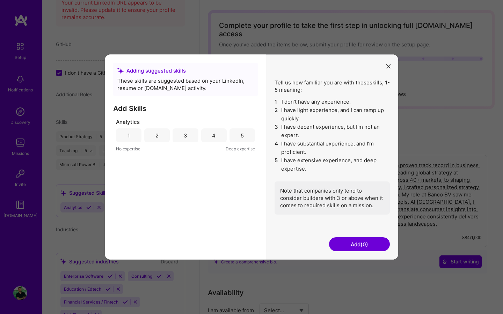
click at [244, 138] on div "5" at bounding box center [241, 135] width 25 height 14
click at [361, 244] on button "Add (1)" at bounding box center [359, 244] width 61 height 14
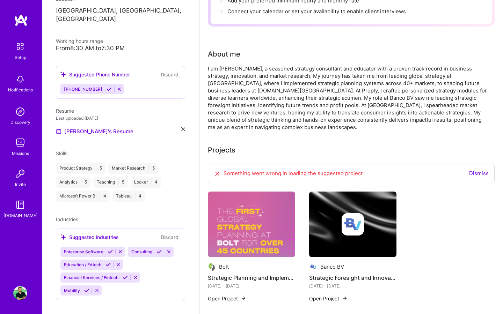
scroll to position [141, 0]
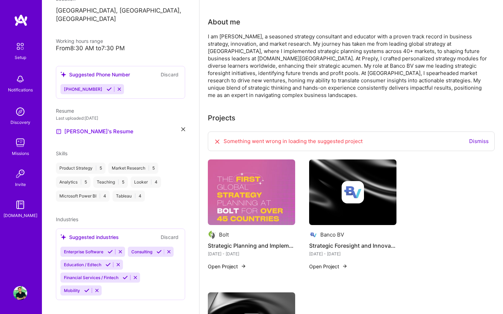
click at [110, 249] on icon at bounding box center [109, 251] width 5 height 5
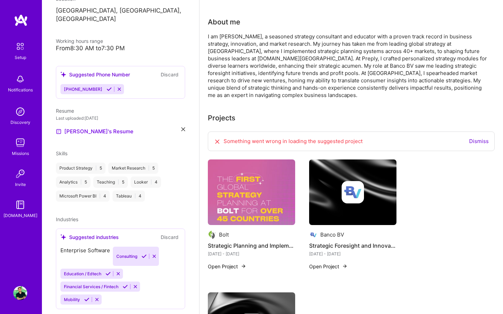
scroll to position [121, 0]
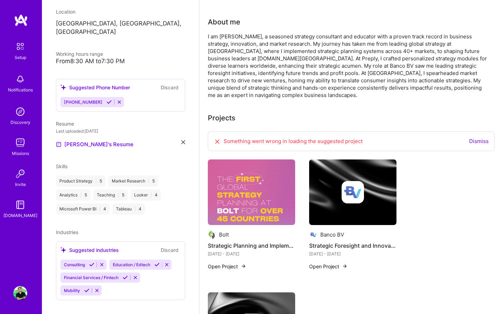
click at [159, 260] on div "Education / Edtech" at bounding box center [140, 265] width 62 height 10
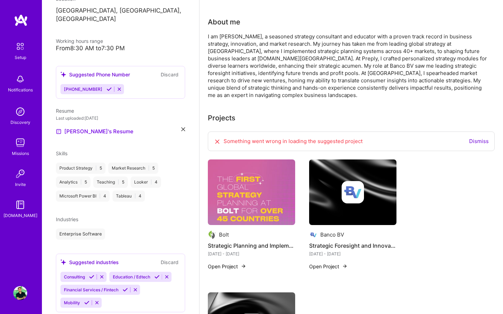
click at [159, 259] on div "Suggested industries Discard Consulting Education / Edtech Financial Services /…" at bounding box center [120, 283] width 129 height 59
click at [155, 274] on icon at bounding box center [156, 276] width 5 height 5
click at [106, 87] on icon at bounding box center [108, 89] width 5 height 5
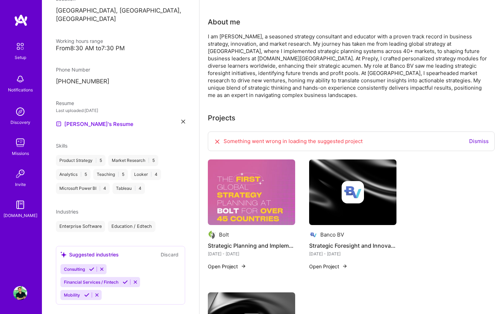
click at [92, 264] on div "Consulting" at bounding box center [83, 269] width 46 height 10
click at [92, 267] on icon at bounding box center [91, 269] width 5 height 5
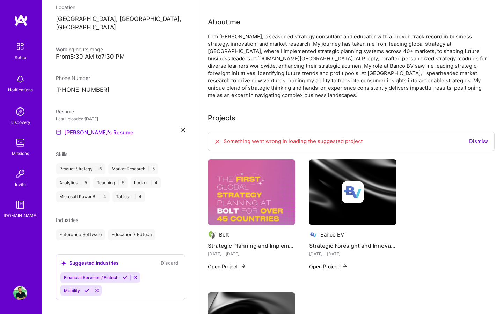
click at [123, 270] on div "Suggested industries Discard Financial Services / Fintech Mobility" at bounding box center [120, 277] width 129 height 46
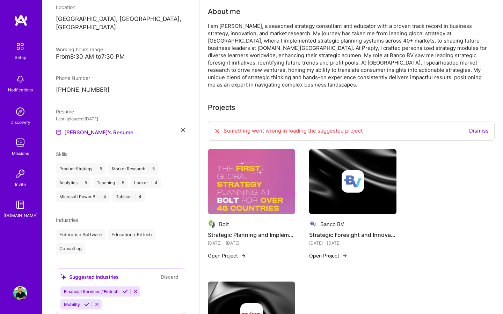
click at [125, 289] on icon at bounding box center [125, 291] width 5 height 5
click at [86, 289] on icon at bounding box center [86, 291] width 5 height 5
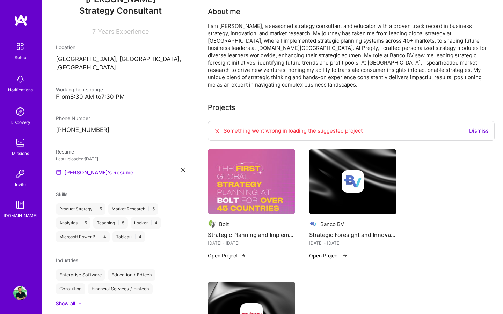
scroll to position [98, 0]
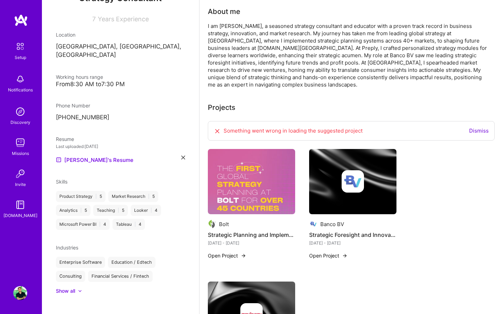
click at [259, 127] on div "Something went wrong in loading the suggested project" at bounding box center [288, 131] width 149 height 8
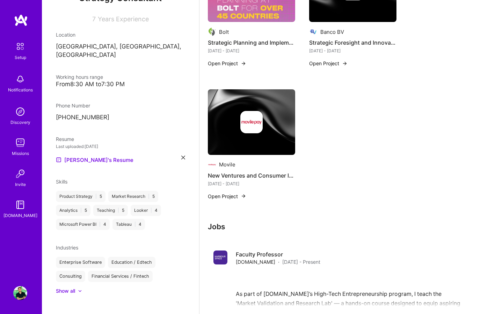
scroll to position [0, 0]
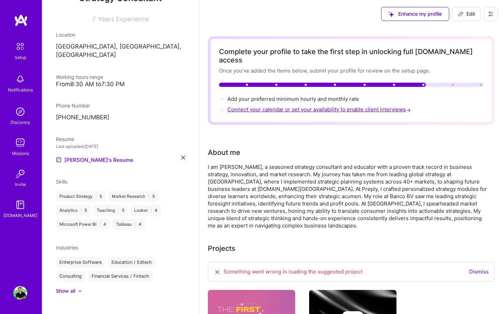
click at [275, 106] on span "Connect your calendar or set your availability to enable client interviews →" at bounding box center [319, 109] width 185 height 7
select select "ES"
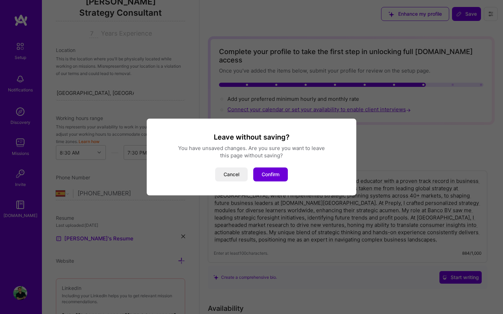
scroll to position [141, 0]
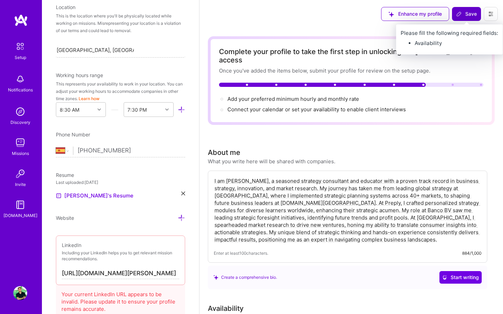
click at [468, 18] on button "Save" at bounding box center [466, 14] width 29 height 14
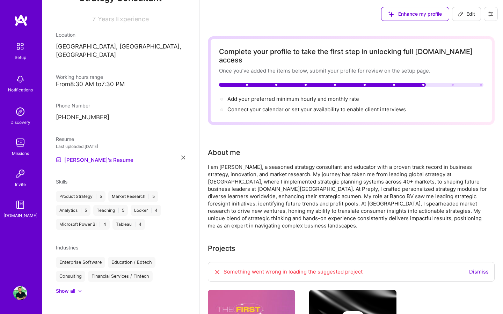
click at [465, 15] on span "Edit" at bounding box center [466, 13] width 17 height 7
select select "ES"
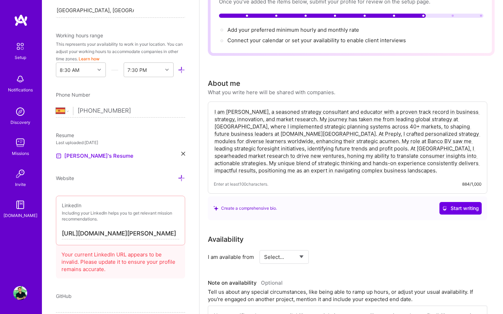
scroll to position [322, 0]
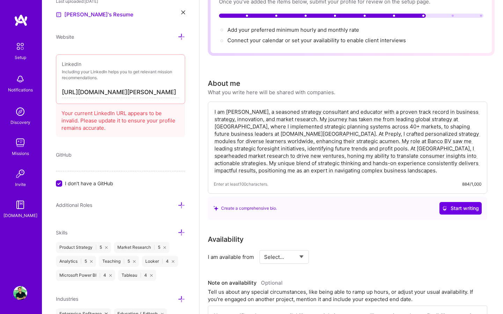
click at [178, 204] on icon at bounding box center [181, 205] width 7 height 7
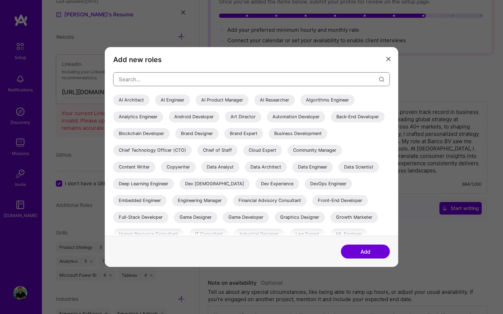
click at [175, 79] on input "modal" at bounding box center [249, 80] width 260 height 18
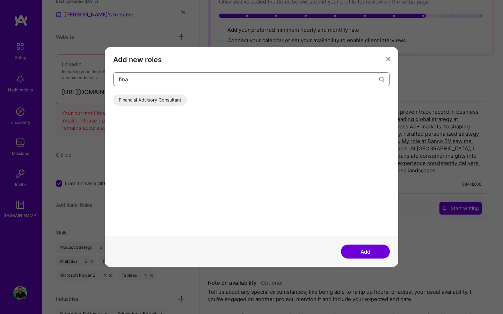
type input "fina"
click at [149, 104] on div "Financial Advisory Consultant" at bounding box center [150, 100] width 74 height 11
click at [358, 254] on button "Add" at bounding box center [365, 252] width 49 height 14
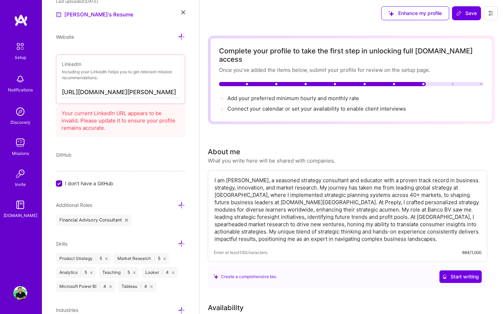
scroll to position [0, 0]
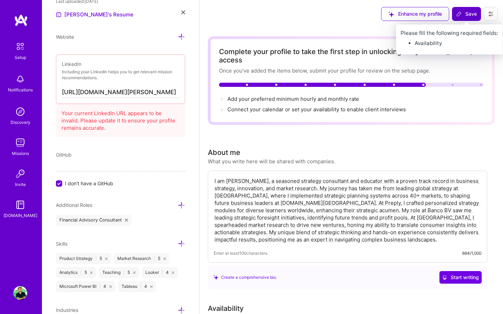
click at [467, 16] on span "Save" at bounding box center [466, 13] width 21 height 7
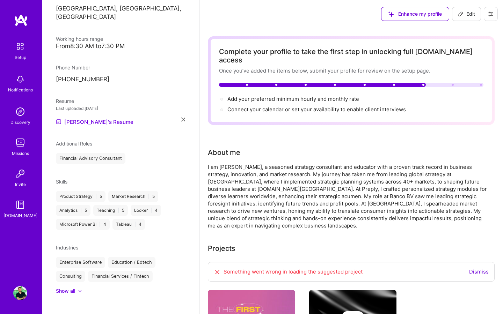
click at [461, 16] on icon at bounding box center [461, 14] width 6 height 6
select select "ES"
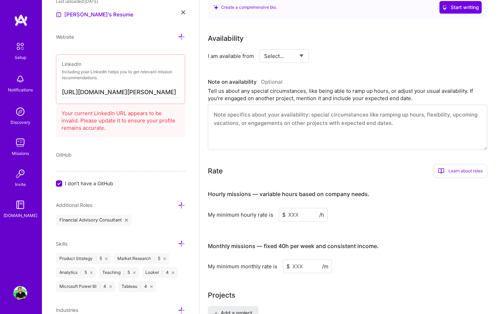
scroll to position [293, 0]
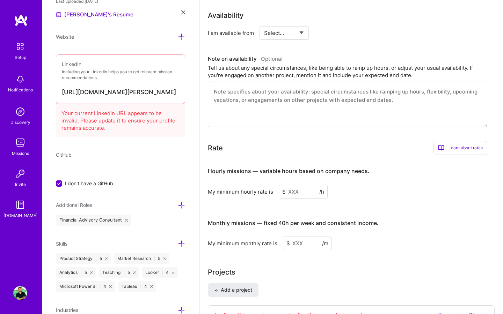
click at [298, 186] on input at bounding box center [303, 192] width 49 height 14
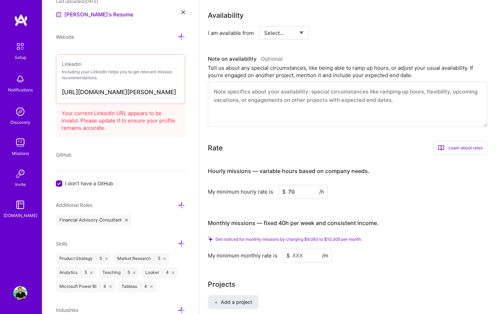
type input "70"
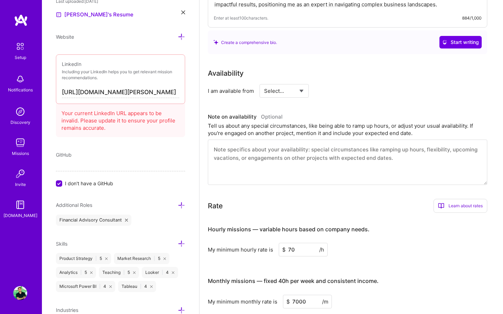
scroll to position [220, 0]
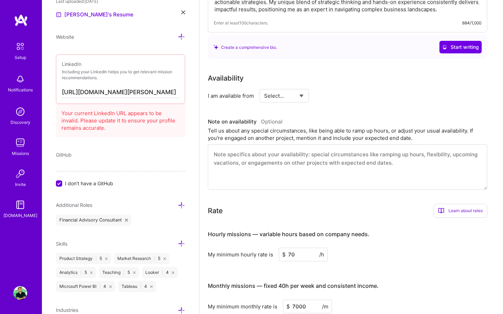
type input "7000"
click at [293, 88] on select "Select... Right Now Future Date Not Available" at bounding box center [284, 96] width 40 height 18
select select "Future Date"
click at [264, 87] on select "Select... Right Now Future Date Not Available" at bounding box center [284, 96] width 40 height 18
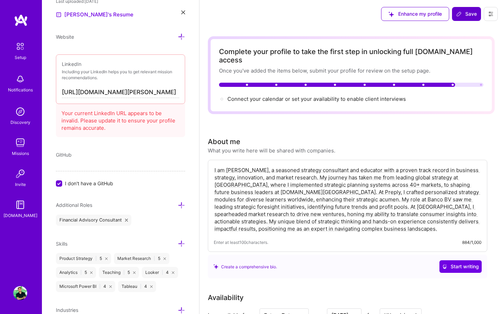
click at [462, 15] on span "Save" at bounding box center [466, 13] width 21 height 7
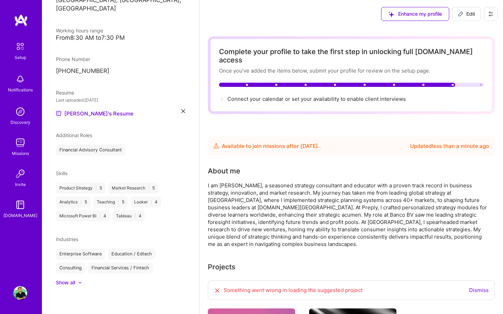
scroll to position [136, 0]
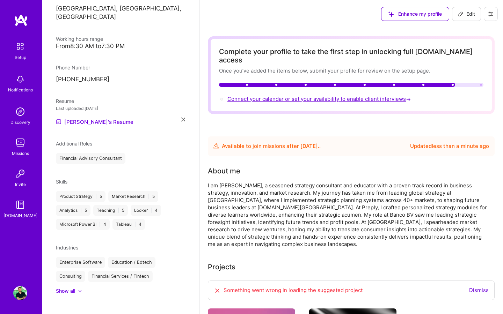
click at [350, 96] on span "Connect your calendar or set your availability to enable client interviews →" at bounding box center [319, 99] width 185 height 7
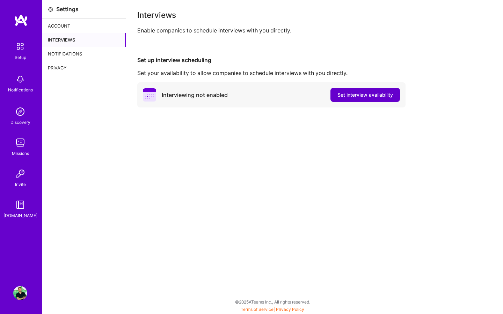
click at [379, 100] on button "Set interview availability" at bounding box center [364, 95] width 69 height 14
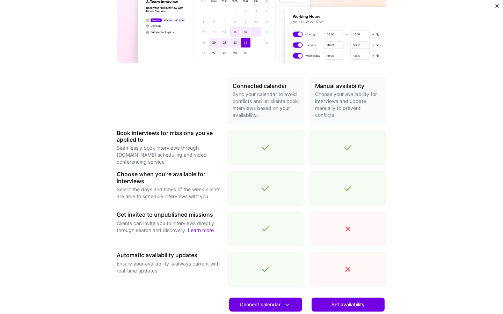
scroll to position [95, 0]
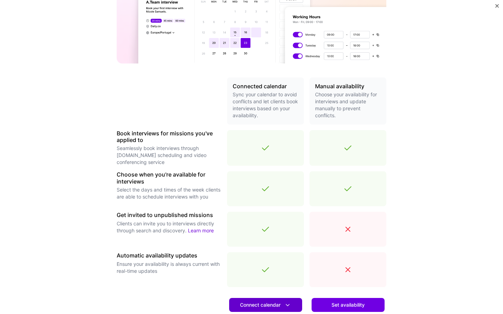
click at [279, 303] on span "Connect calendar" at bounding box center [265, 305] width 51 height 7
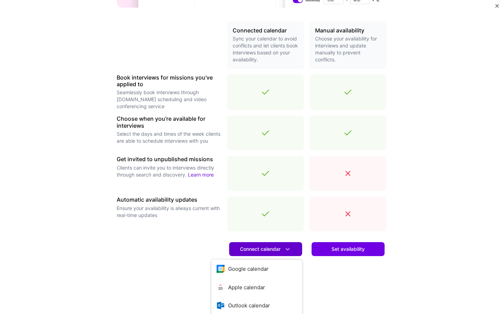
scroll to position [155, 0]
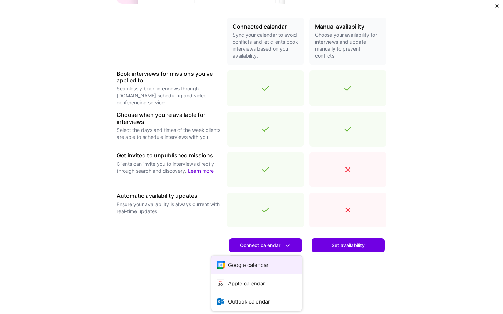
click at [265, 265] on button "Google calendar" at bounding box center [256, 265] width 91 height 18
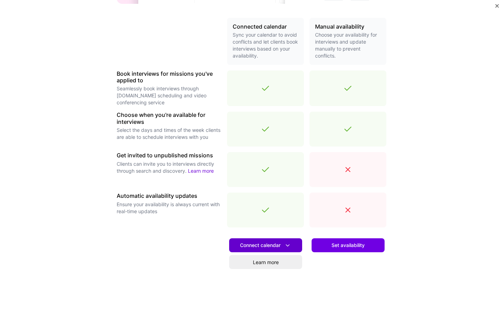
click at [263, 250] on button "Connect calendar" at bounding box center [265, 245] width 73 height 14
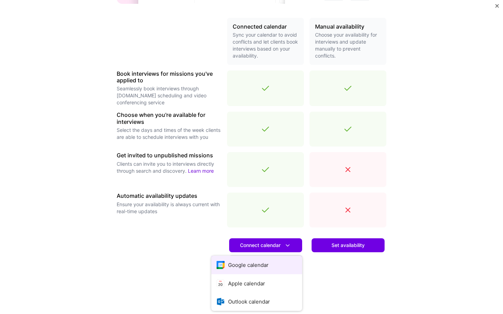
click at [252, 266] on button "Google calendar" at bounding box center [256, 265] width 91 height 18
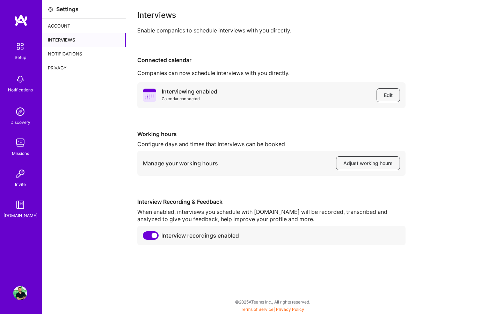
click at [20, 49] on img at bounding box center [20, 46] width 15 height 15
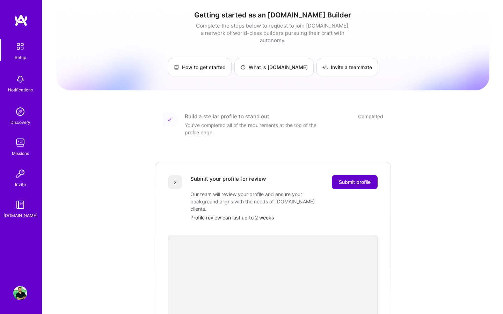
click at [356, 179] on span "Submit profile" at bounding box center [355, 182] width 32 height 7
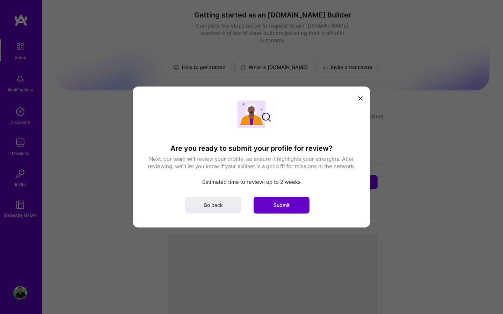
click at [284, 204] on span "Submit" at bounding box center [281, 205] width 16 height 7
